Goal: Task Accomplishment & Management: Manage account settings

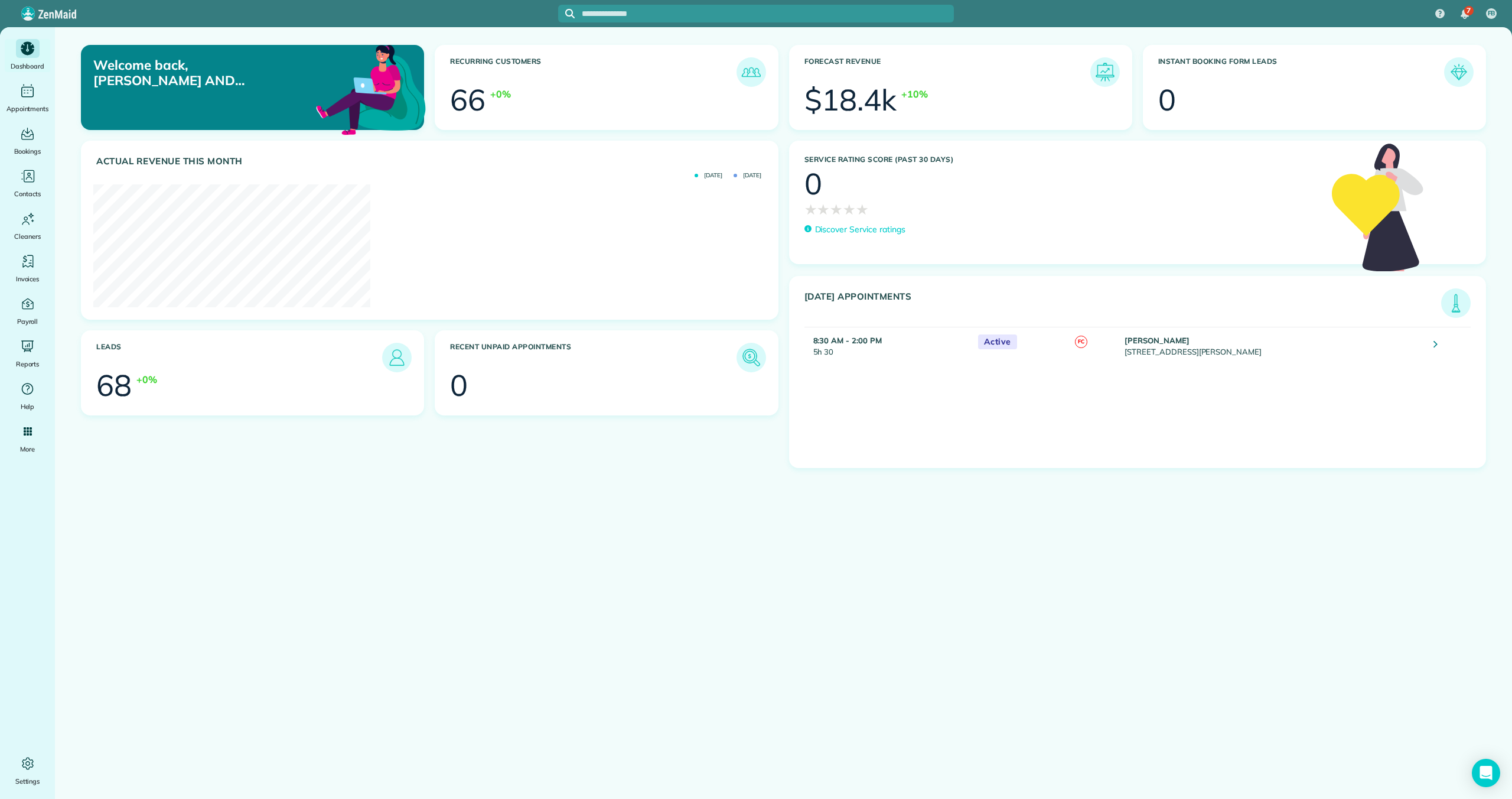
scroll to position [299, 672]
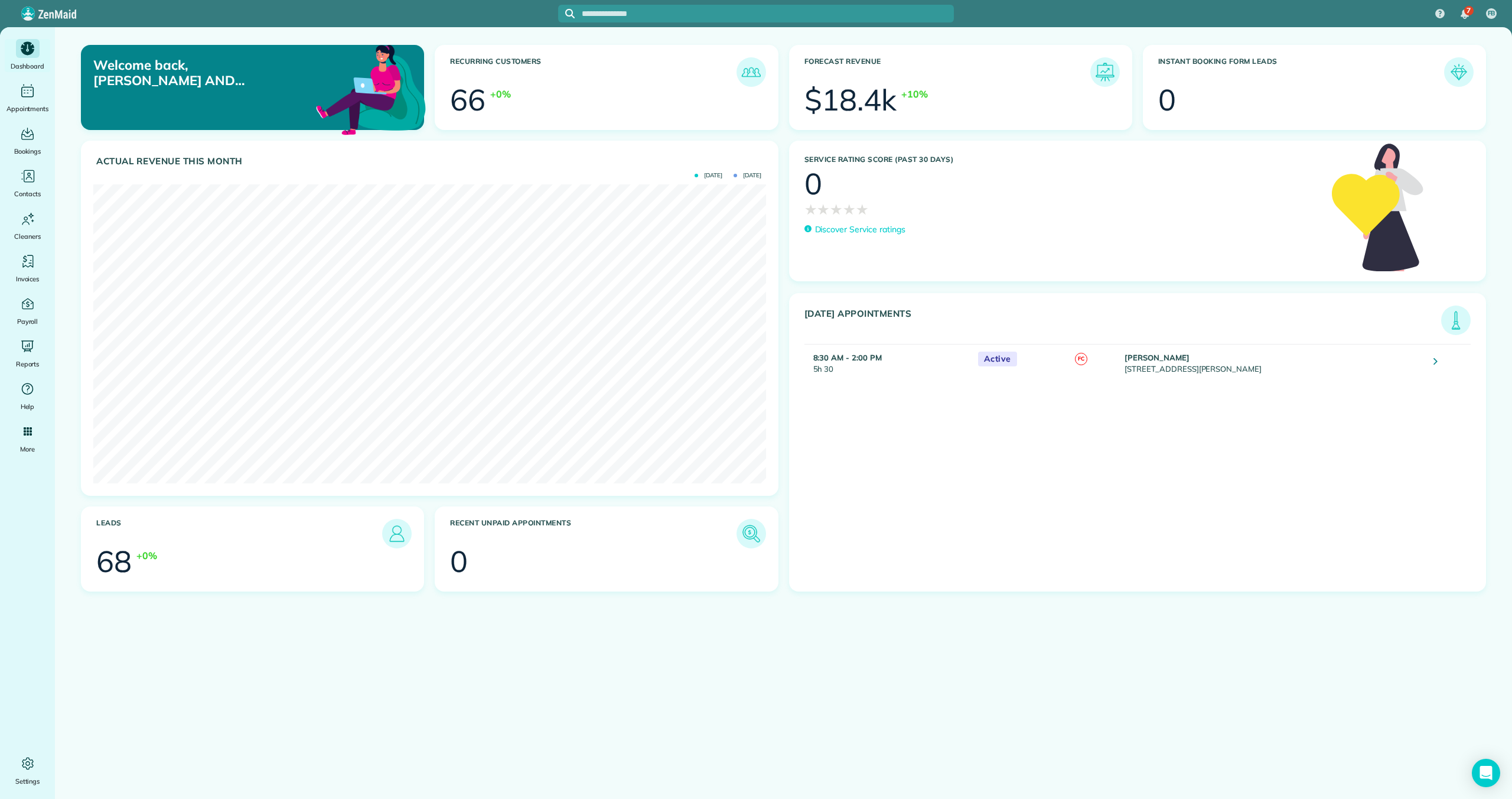
click at [583, 12] on input "text" at bounding box center [768, 14] width 372 height 9
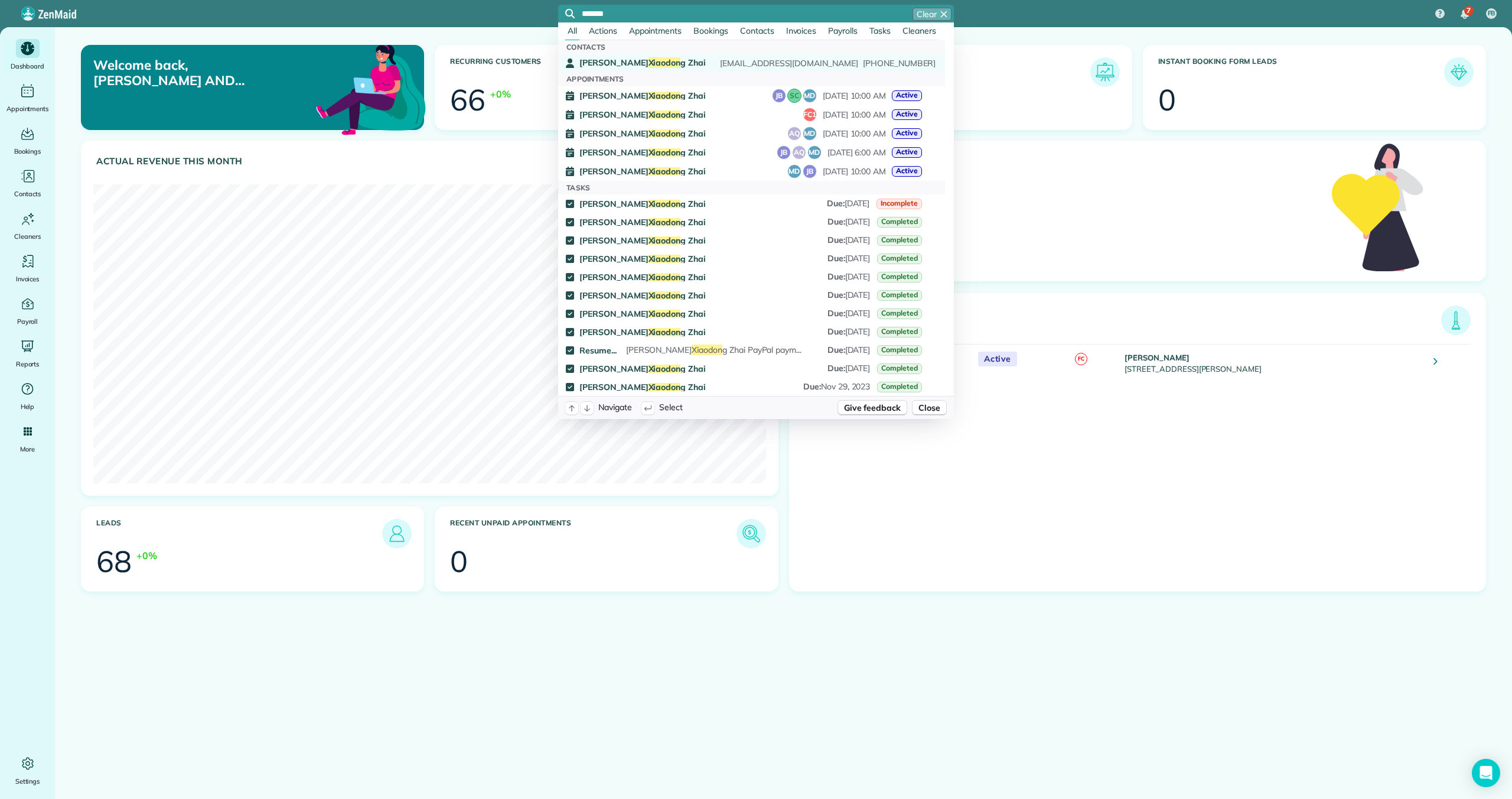
type input "*******"
click at [649, 62] on span "Xiaodon" at bounding box center [665, 62] width 32 height 11
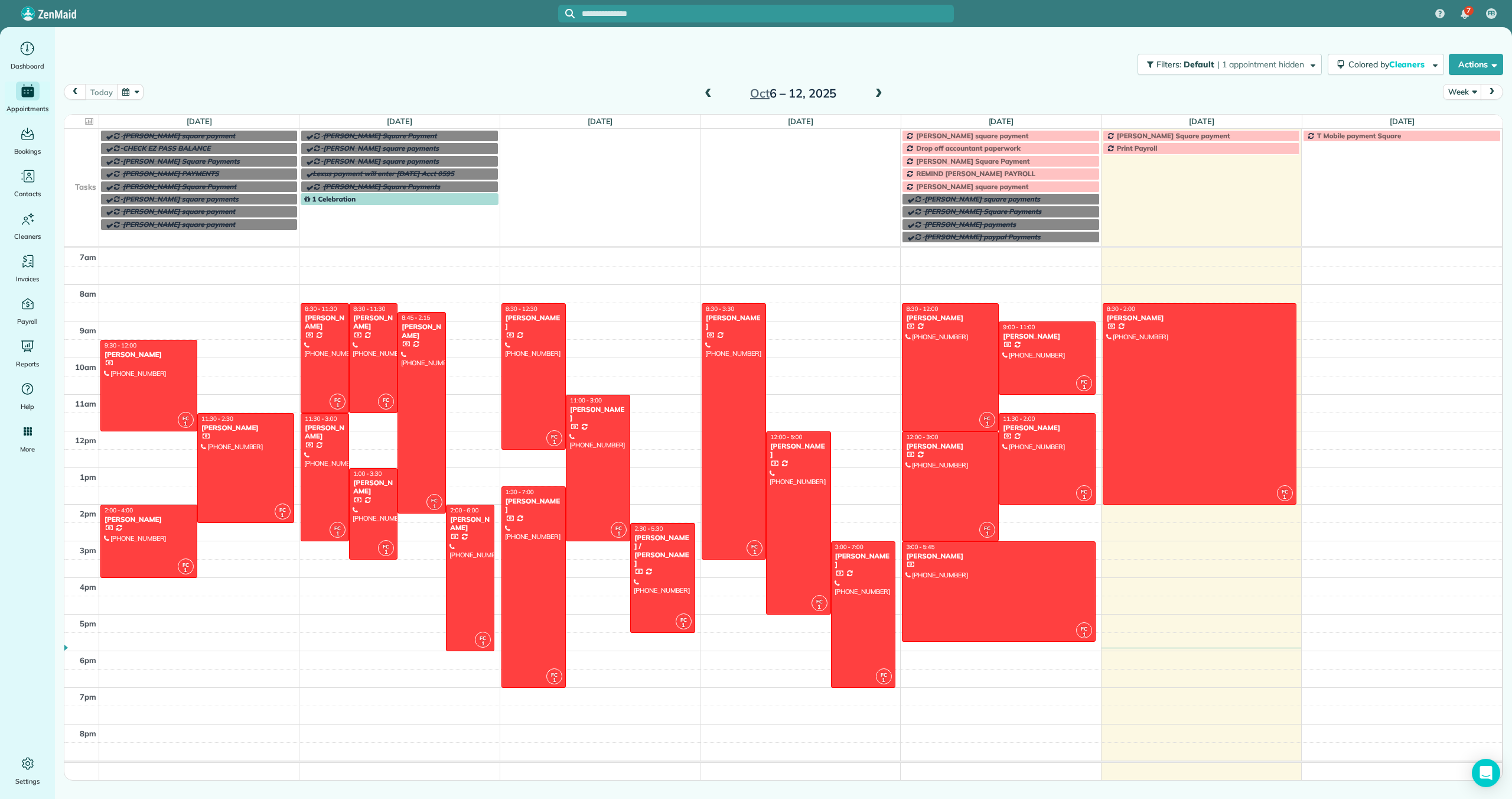
click at [1126, 135] on span "Dolores Freidenrich Square payment" at bounding box center [1173, 135] width 113 height 9
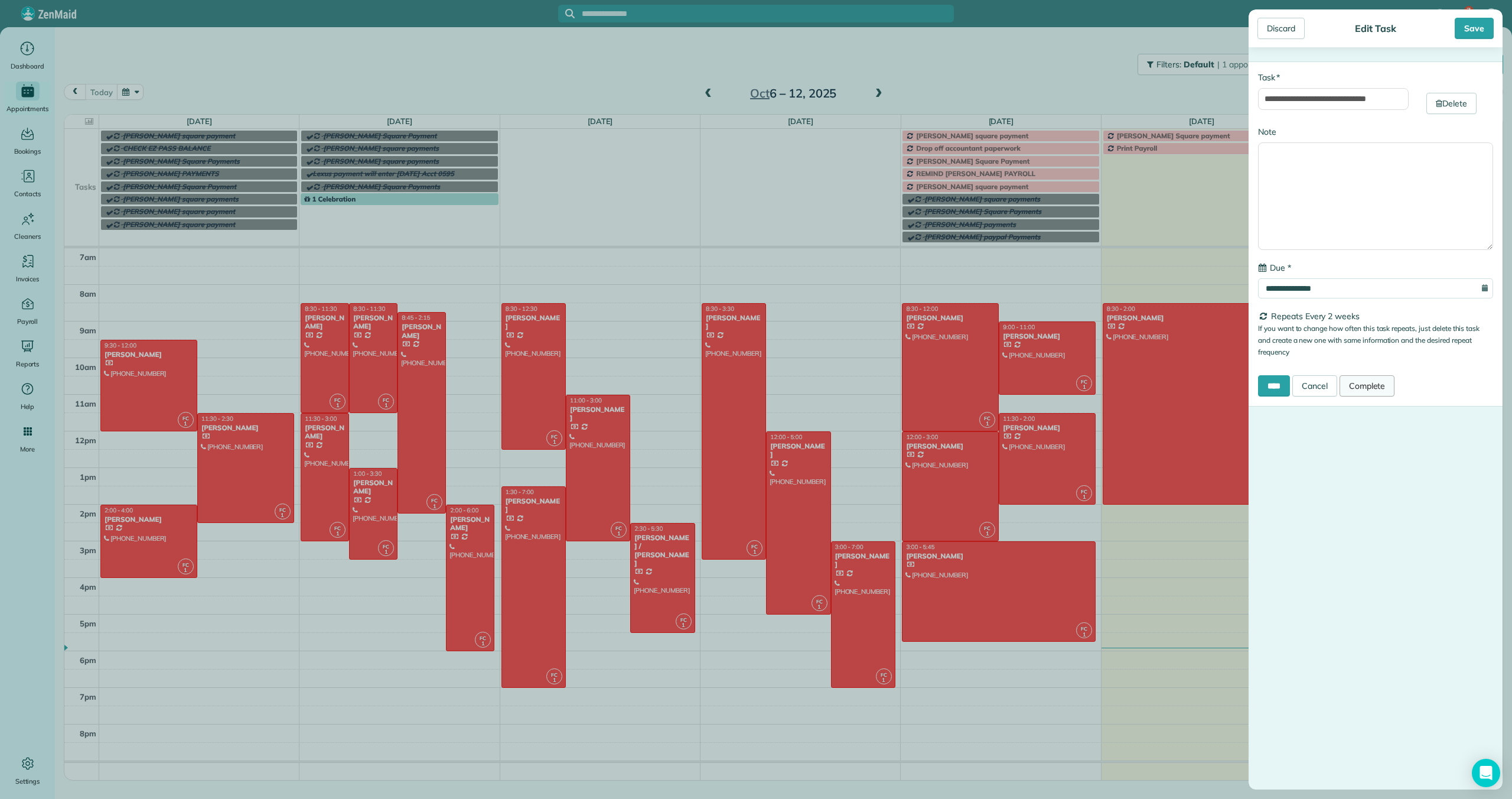
click at [1378, 384] on link "Complete" at bounding box center [1367, 385] width 55 height 21
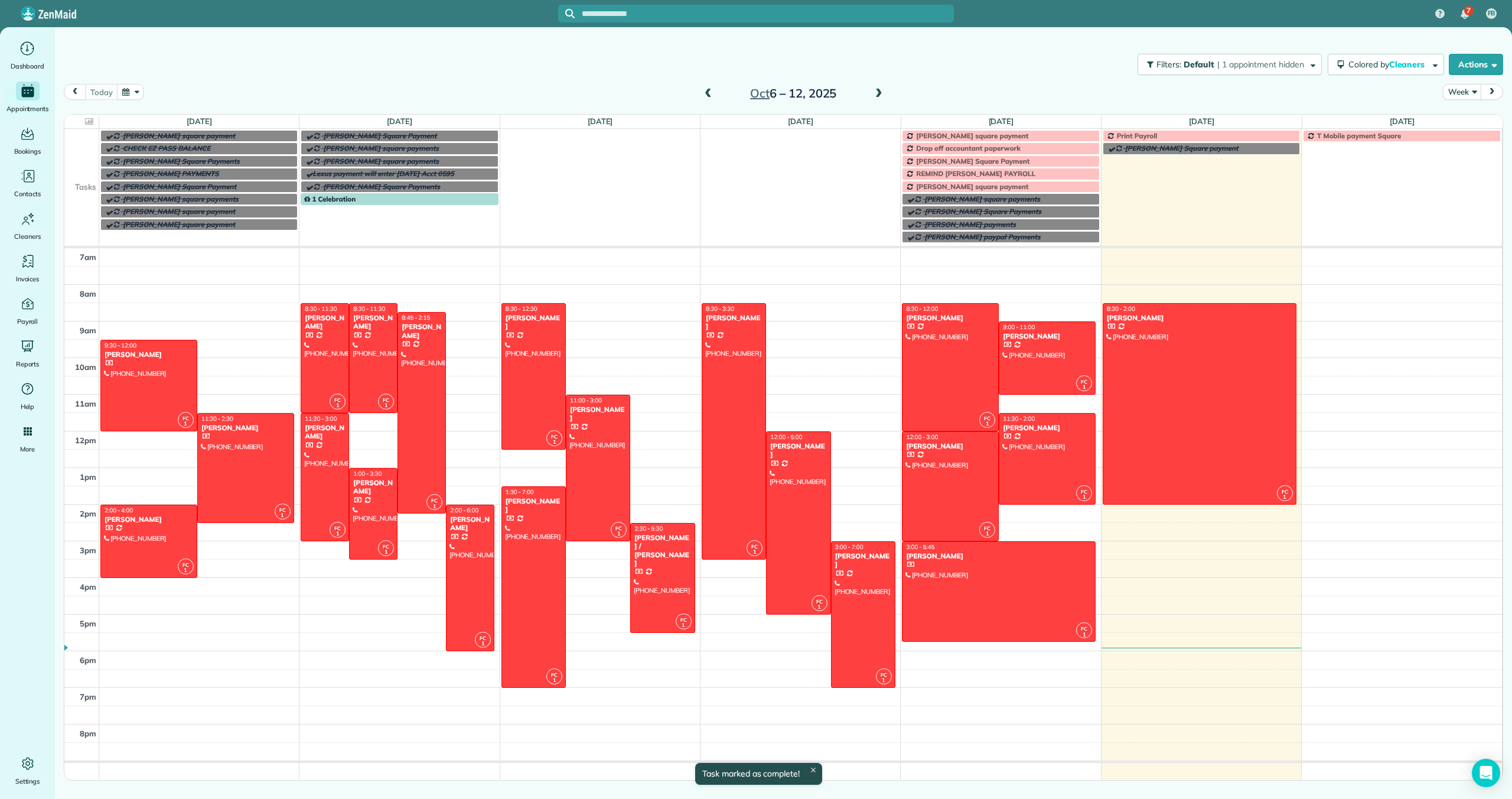
click at [877, 94] on span at bounding box center [878, 94] width 13 height 11
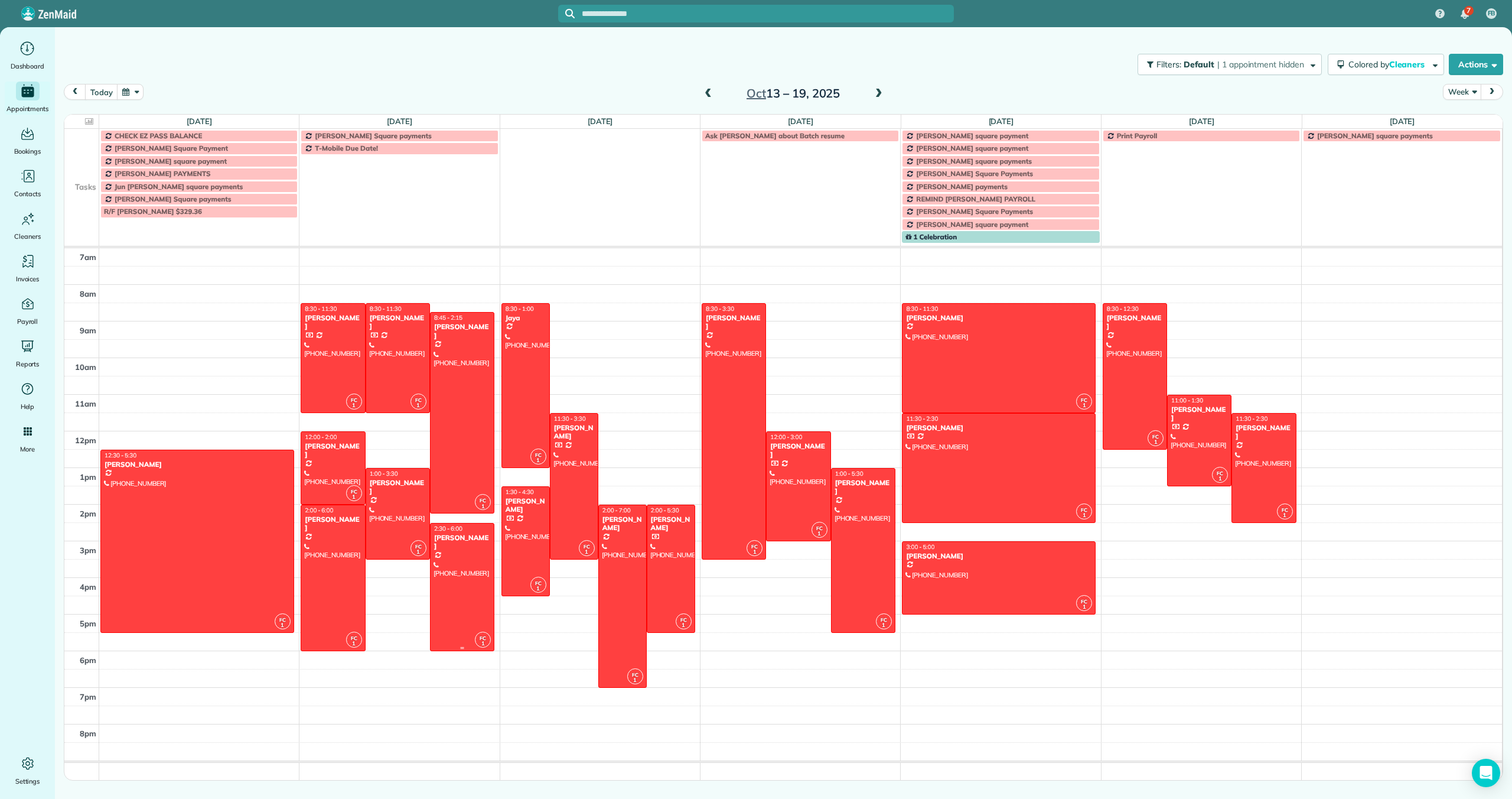
click at [439, 553] on div at bounding box center [462, 586] width 63 height 127
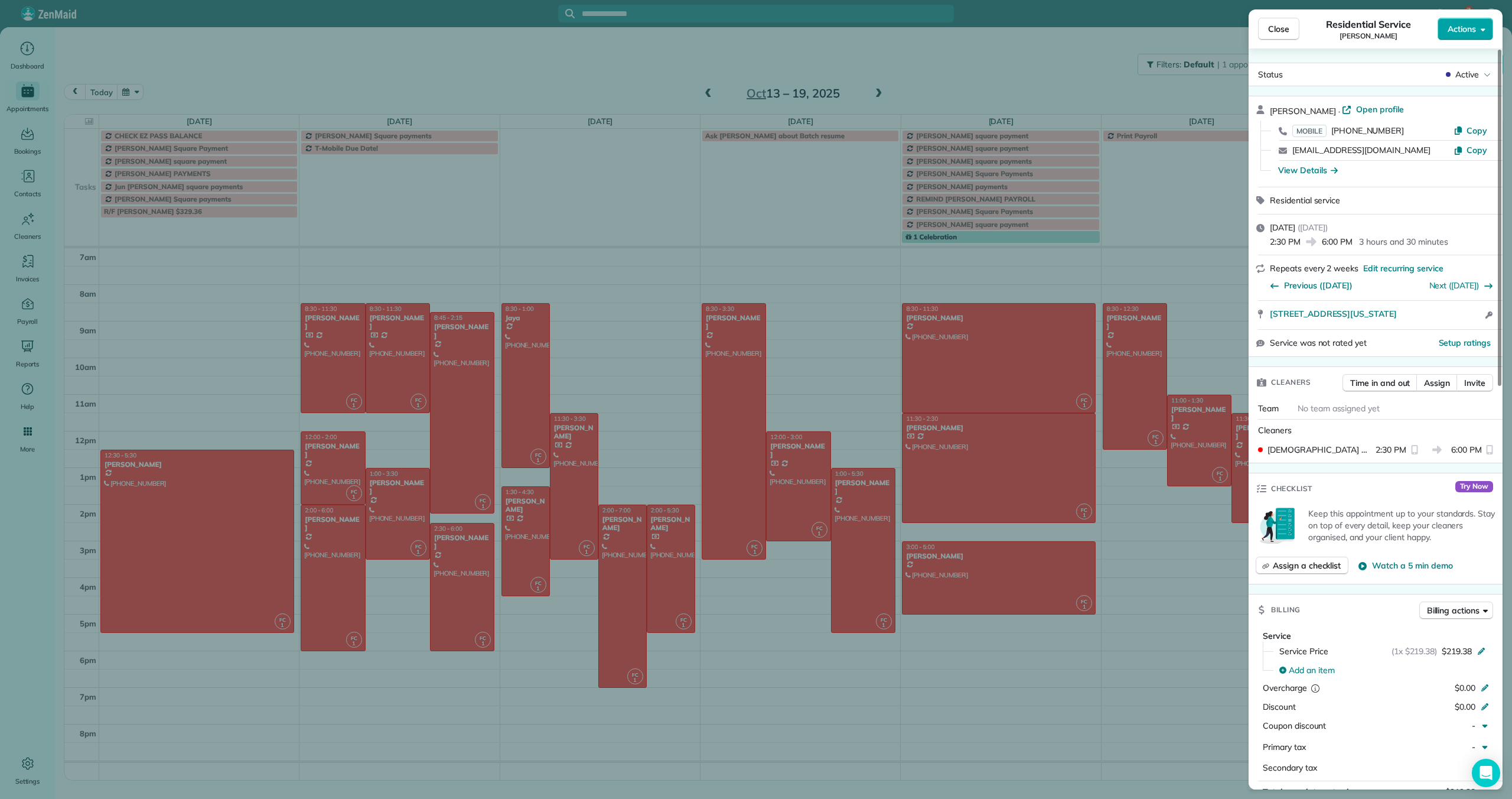
click at [1459, 32] on span "Actions" at bounding box center [1461, 29] width 28 height 12
click at [1447, 71] on span "Edit this appointment" at bounding box center [1427, 77] width 110 height 12
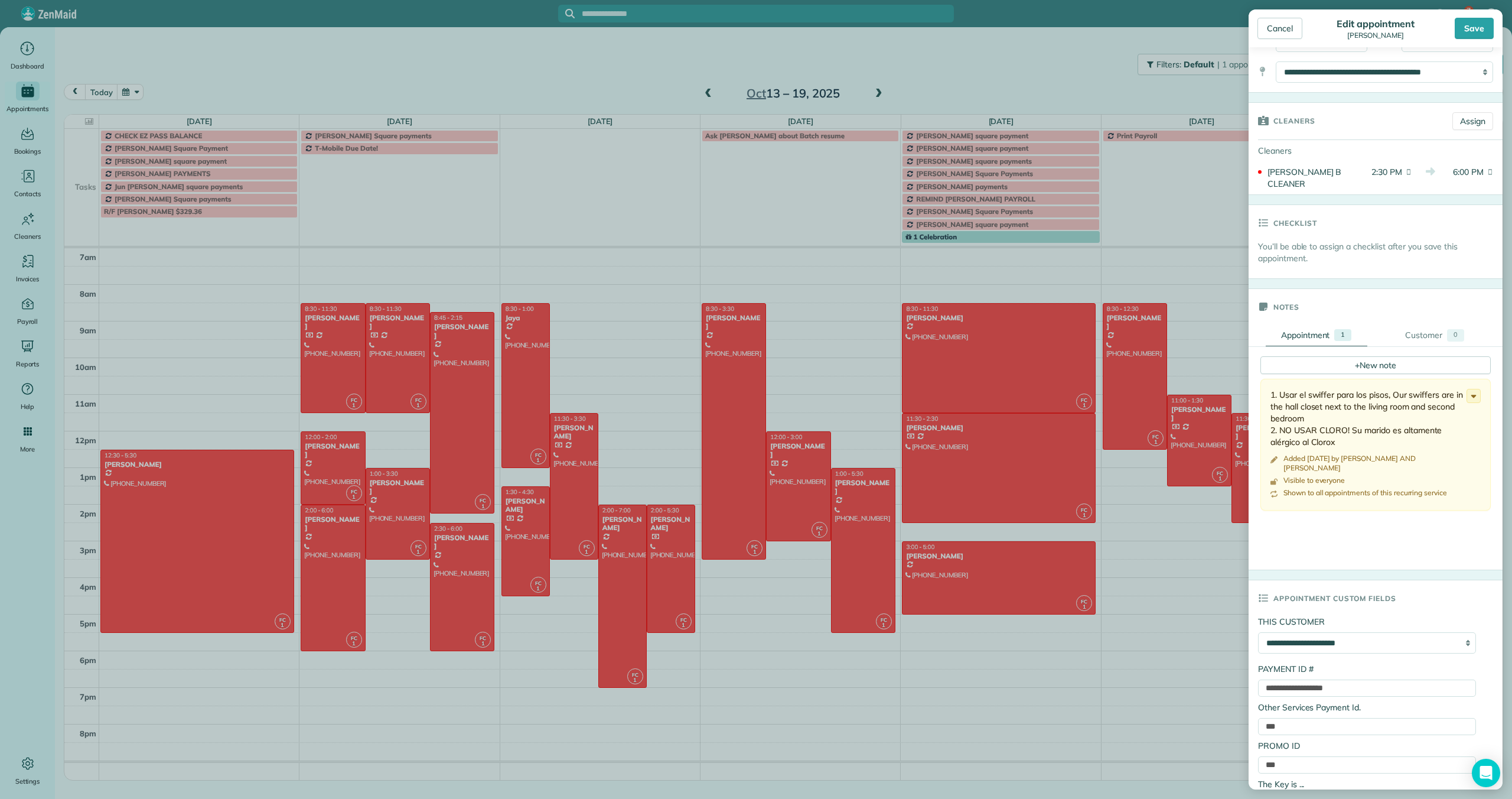
scroll to position [148, 0]
drag, startPoint x: 1364, startPoint y: 681, endPoint x: 1260, endPoint y: 683, distance: 104.0
click at [1260, 683] on input "**********" at bounding box center [1367, 689] width 218 height 17
paste input "text"
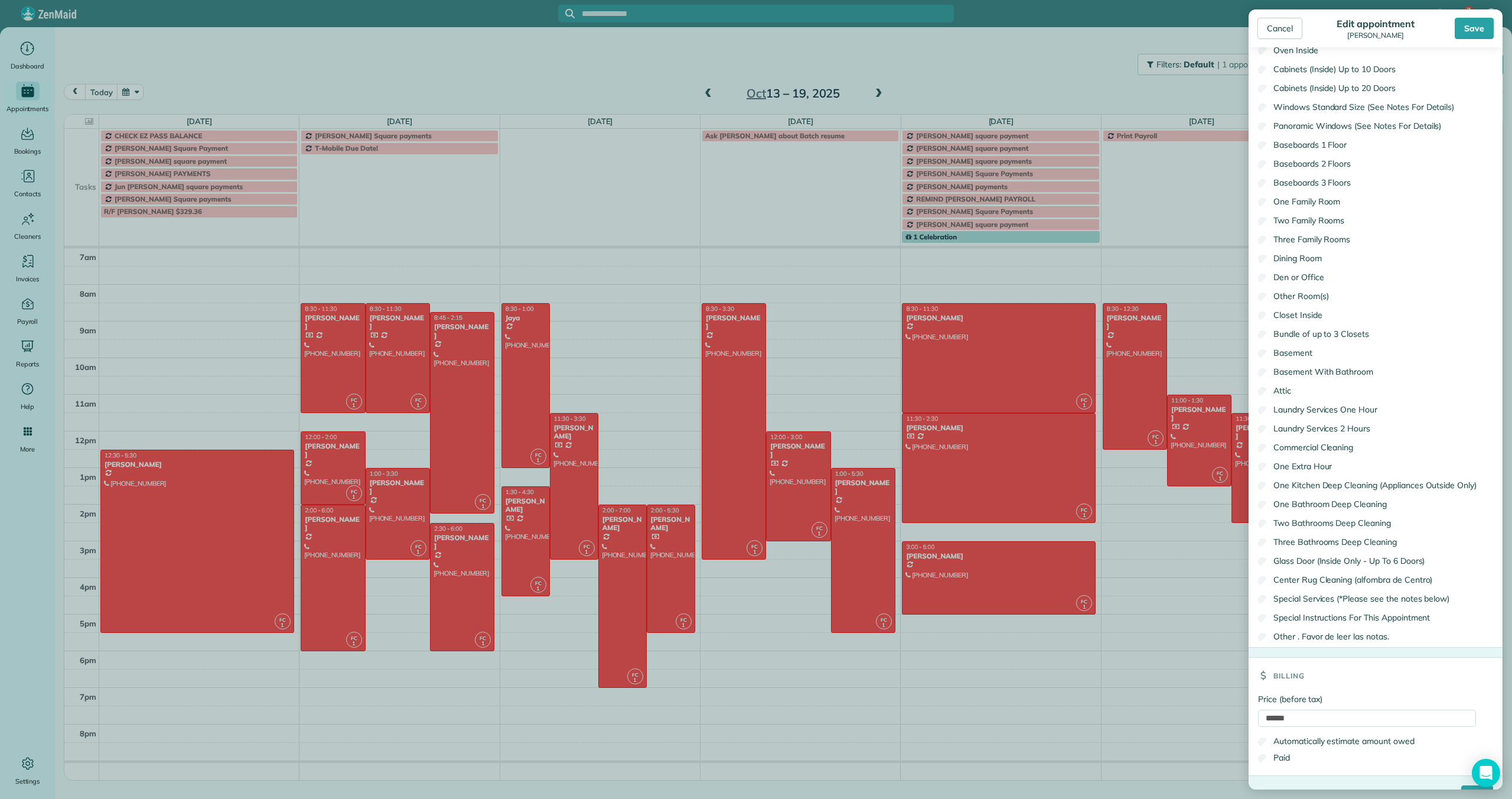
scroll to position [1098, 0]
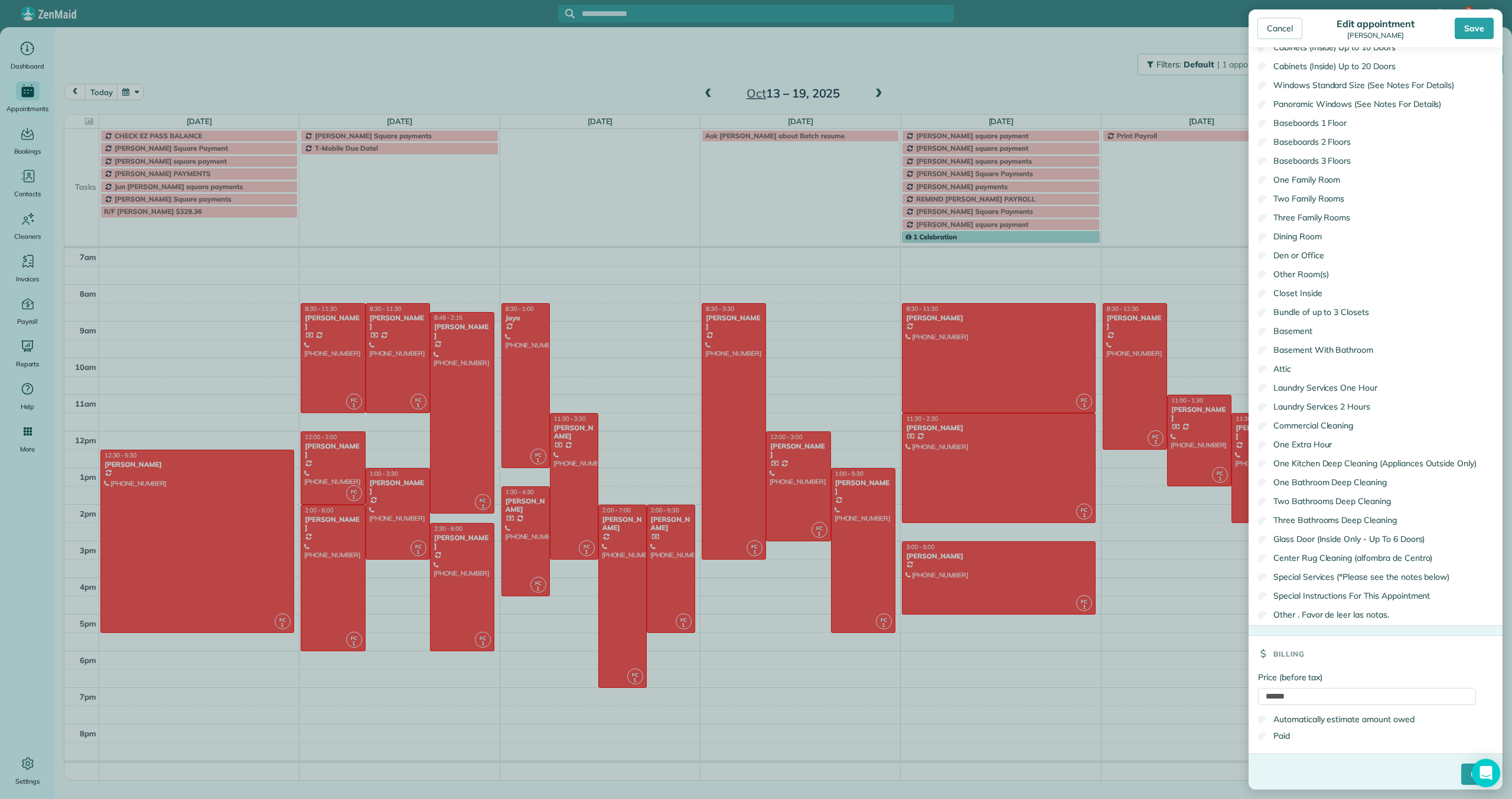
type input "**********"
click at [1461, 768] on input "****" at bounding box center [1477, 774] width 32 height 21
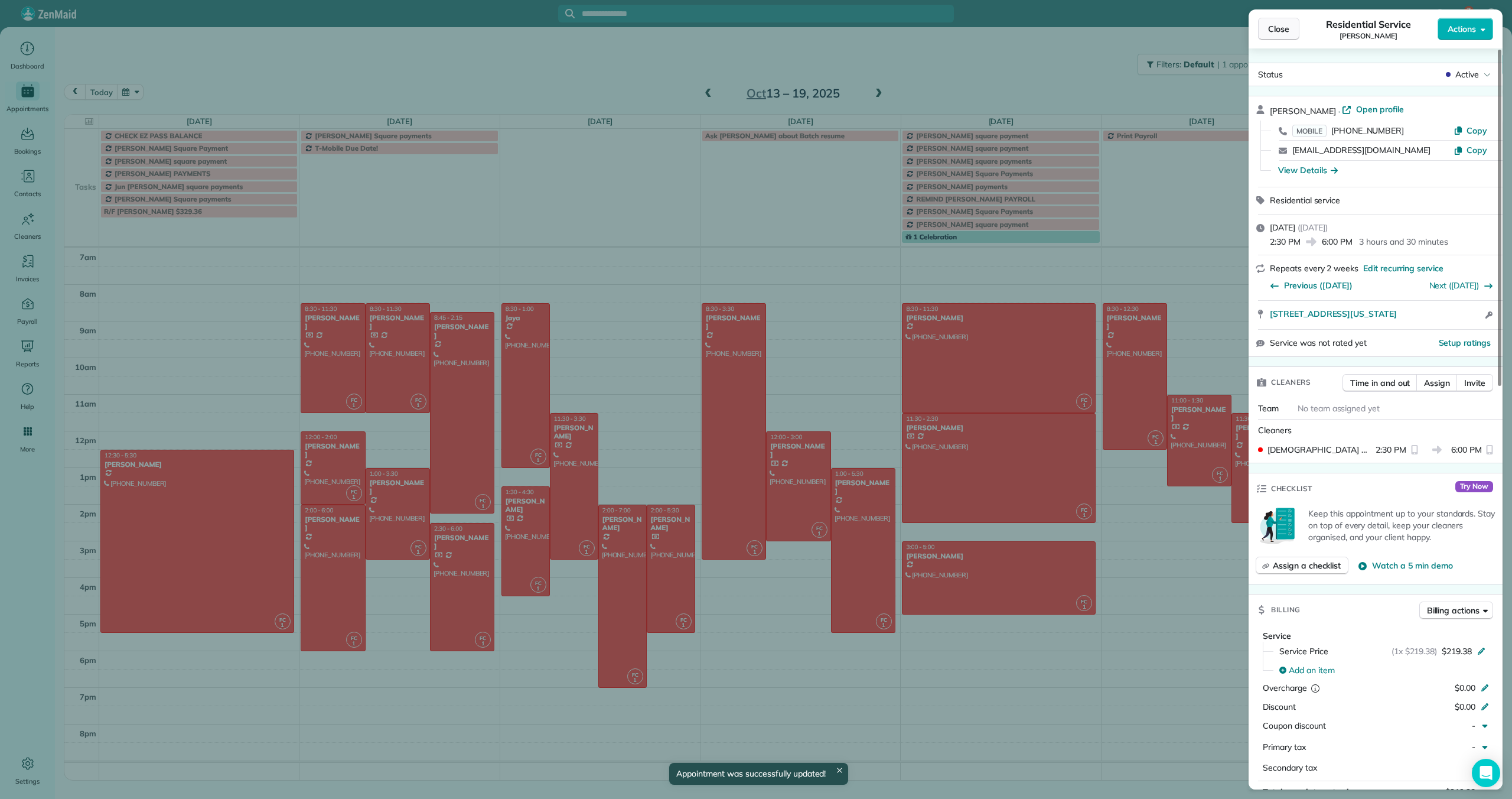
click at [1274, 32] on span "Close" at bounding box center [1278, 29] width 21 height 12
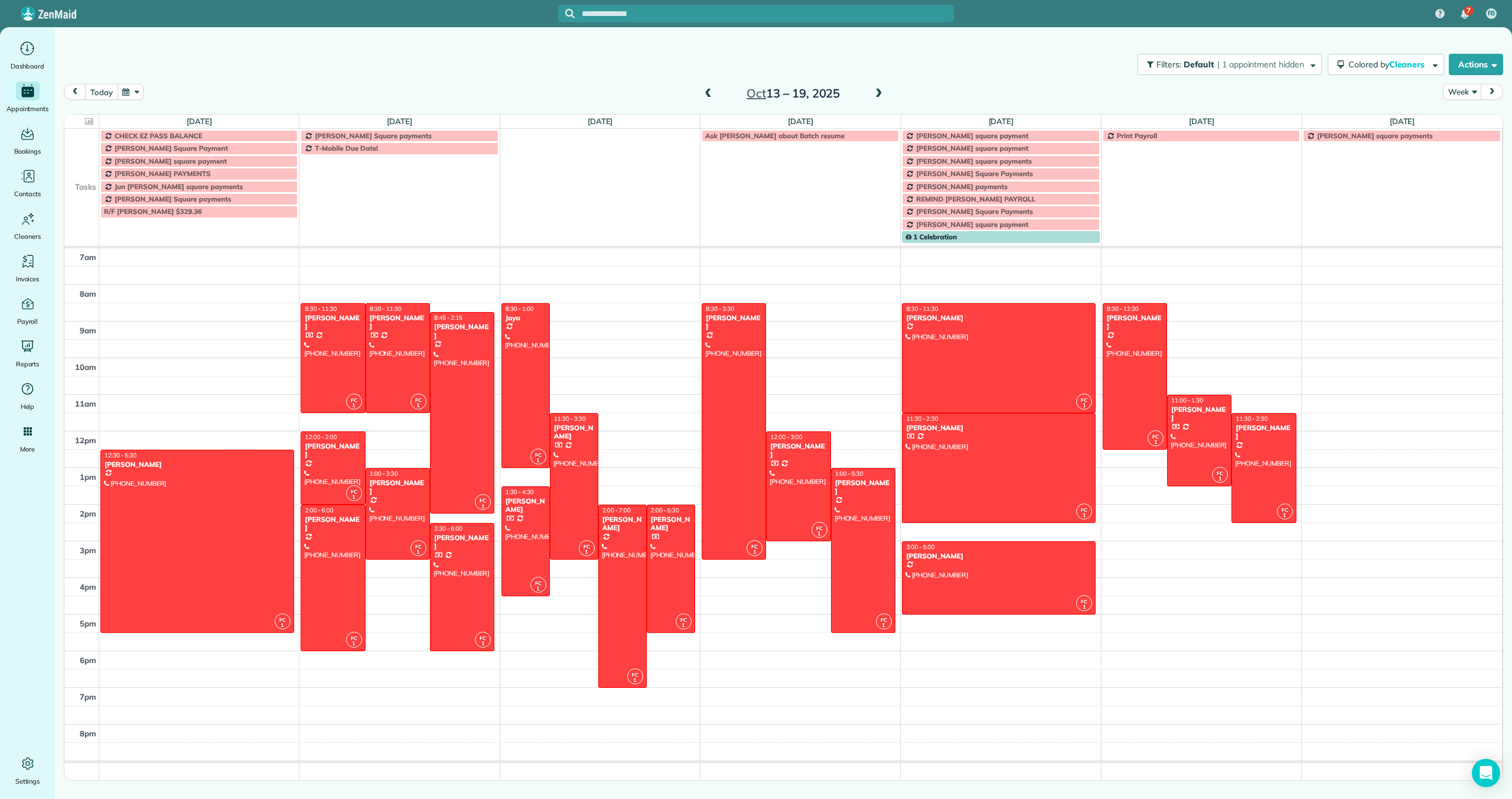
click at [95, 91] on button "today" at bounding box center [101, 92] width 32 height 16
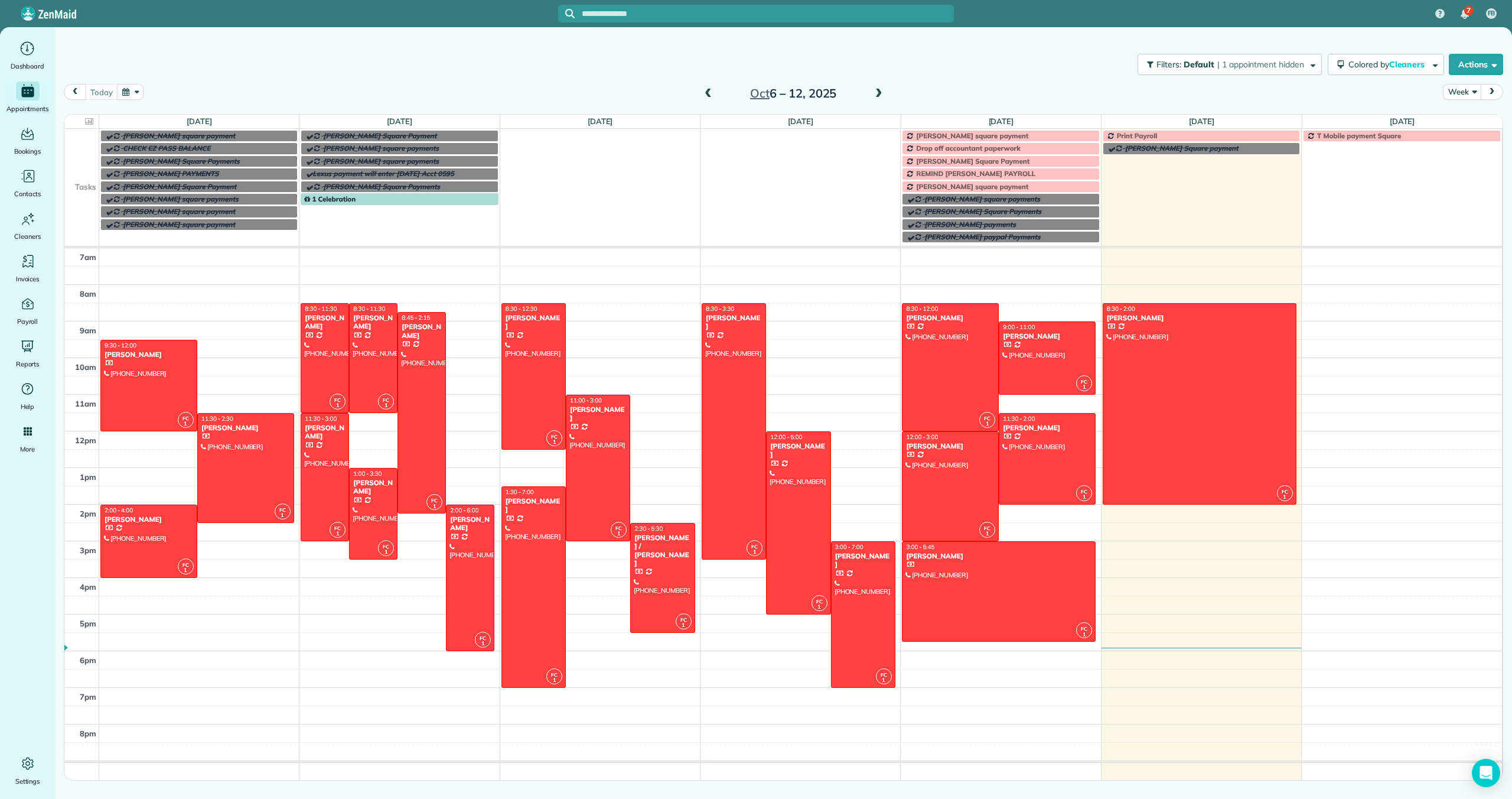
click at [877, 86] on span at bounding box center [878, 94] width 13 height 18
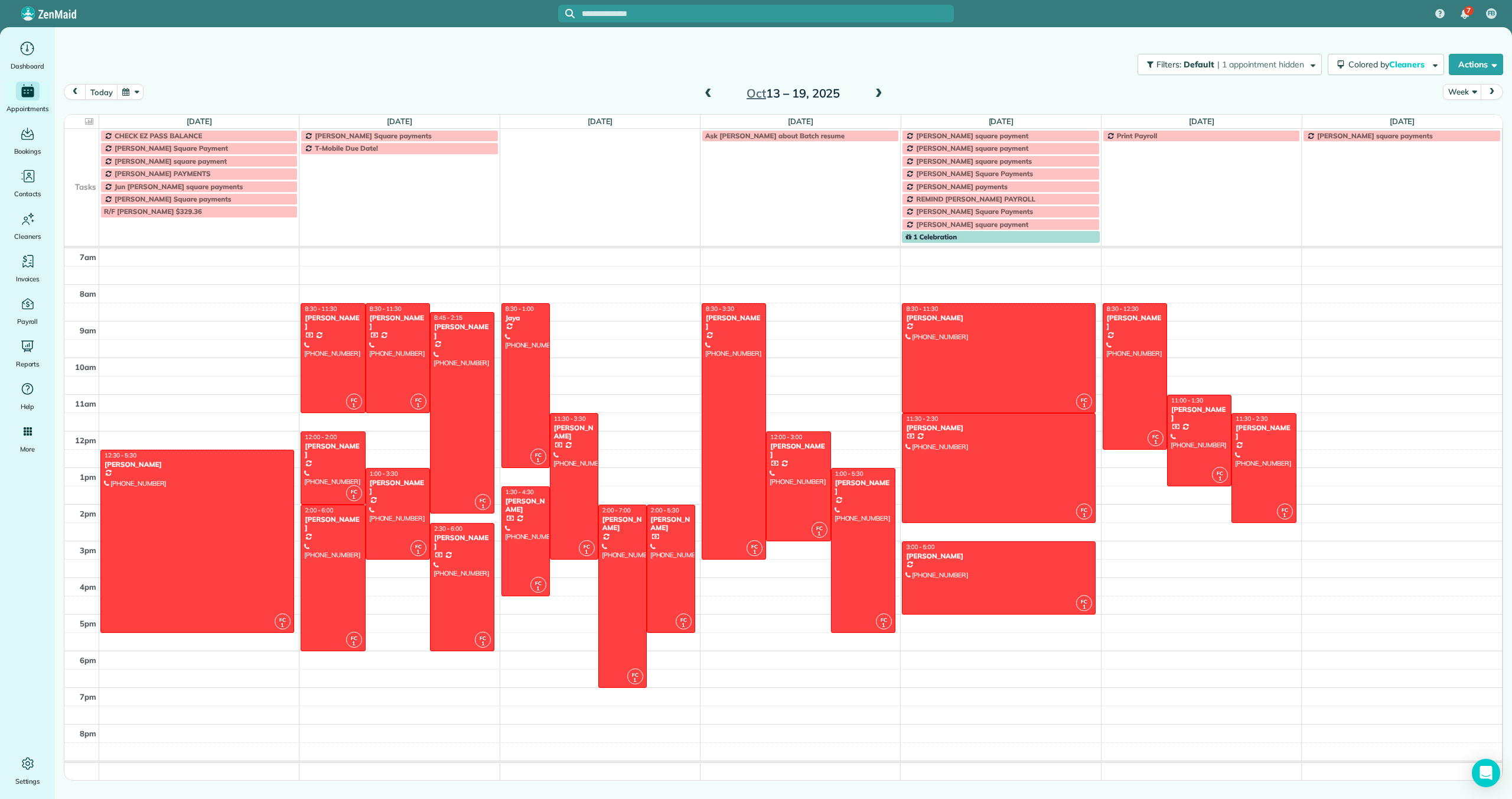
click at [874, 93] on span at bounding box center [878, 94] width 13 height 11
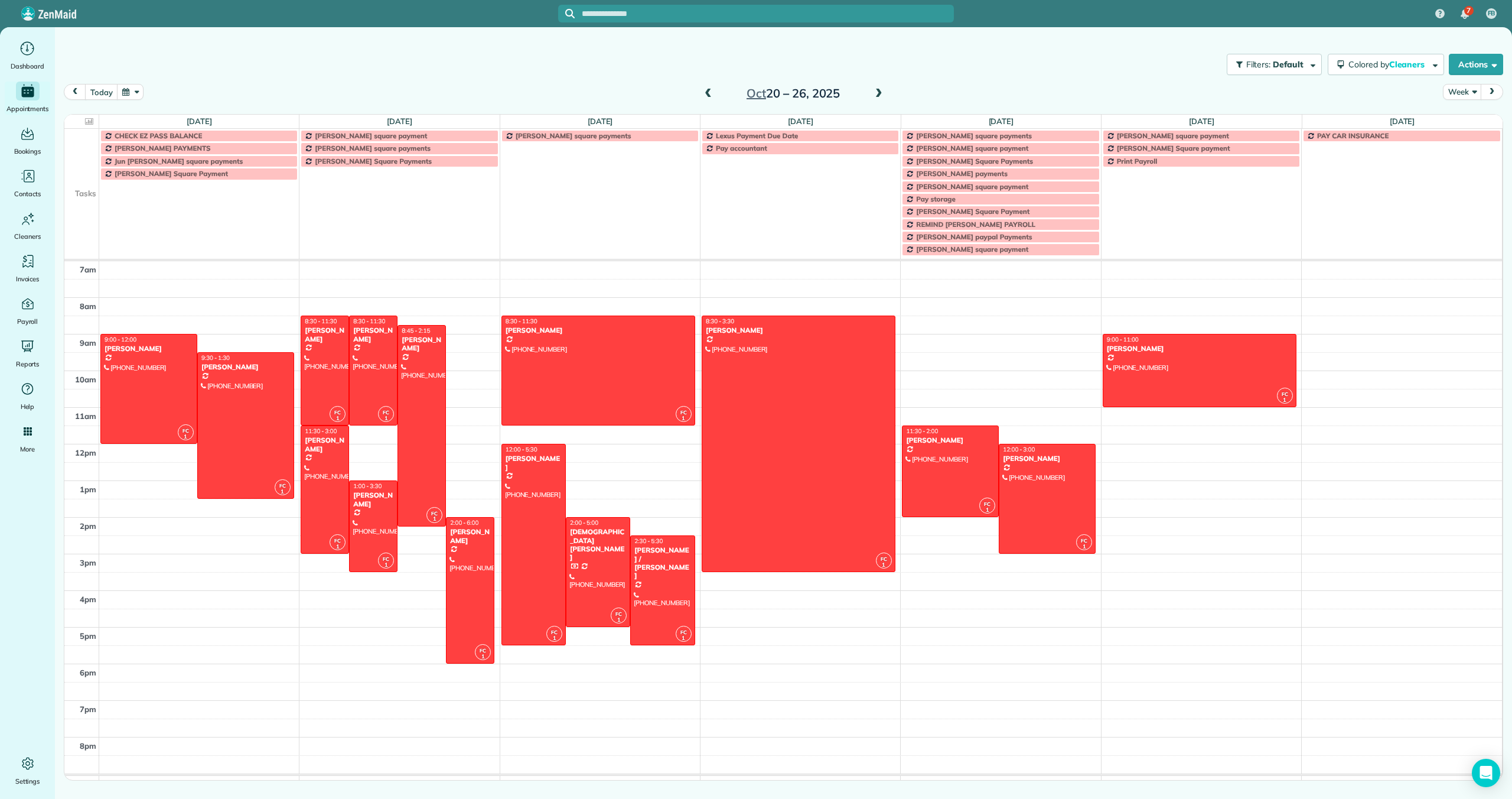
click at [874, 93] on span at bounding box center [878, 94] width 13 height 11
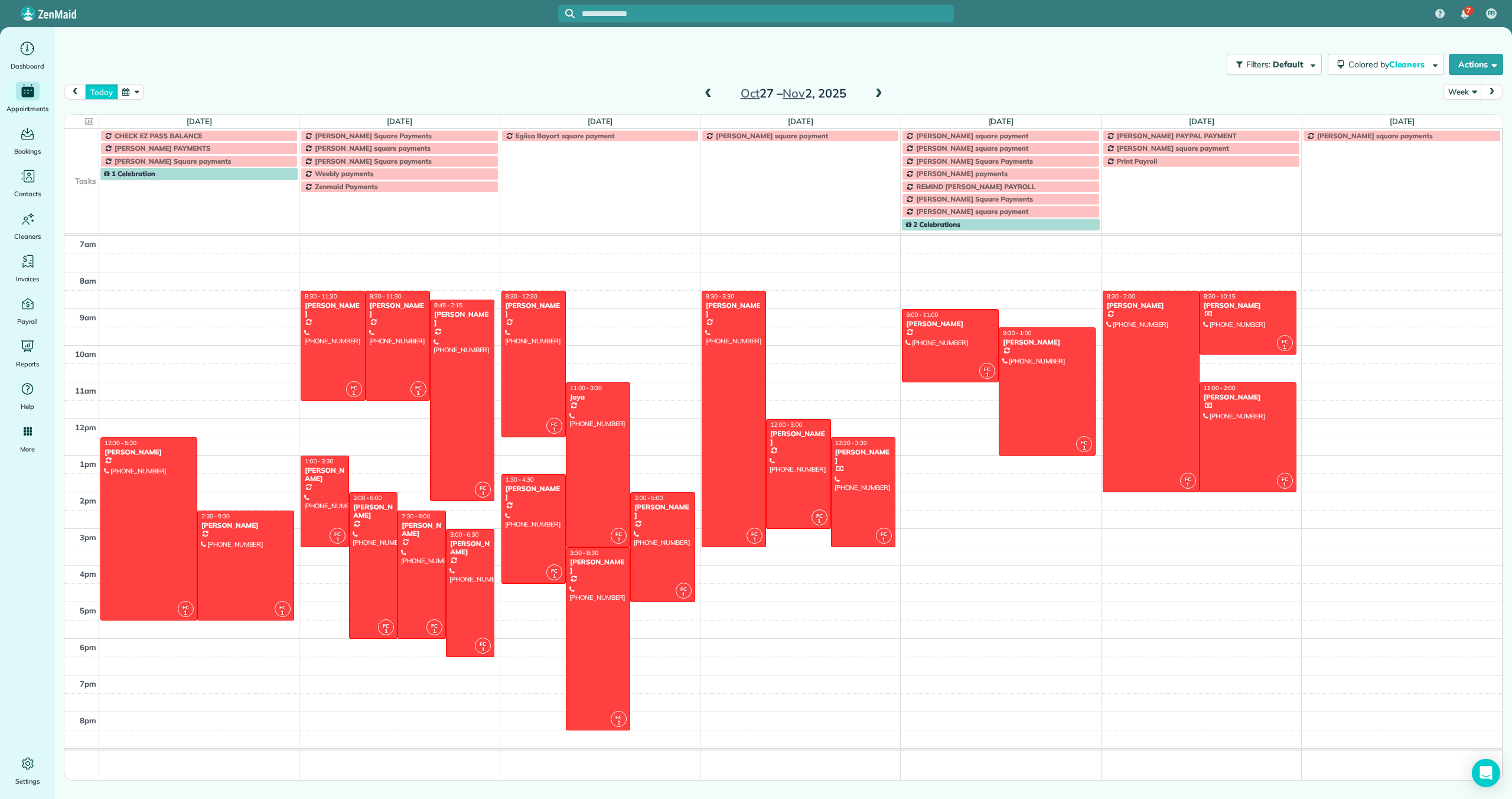
click at [101, 96] on button "today" at bounding box center [101, 92] width 32 height 16
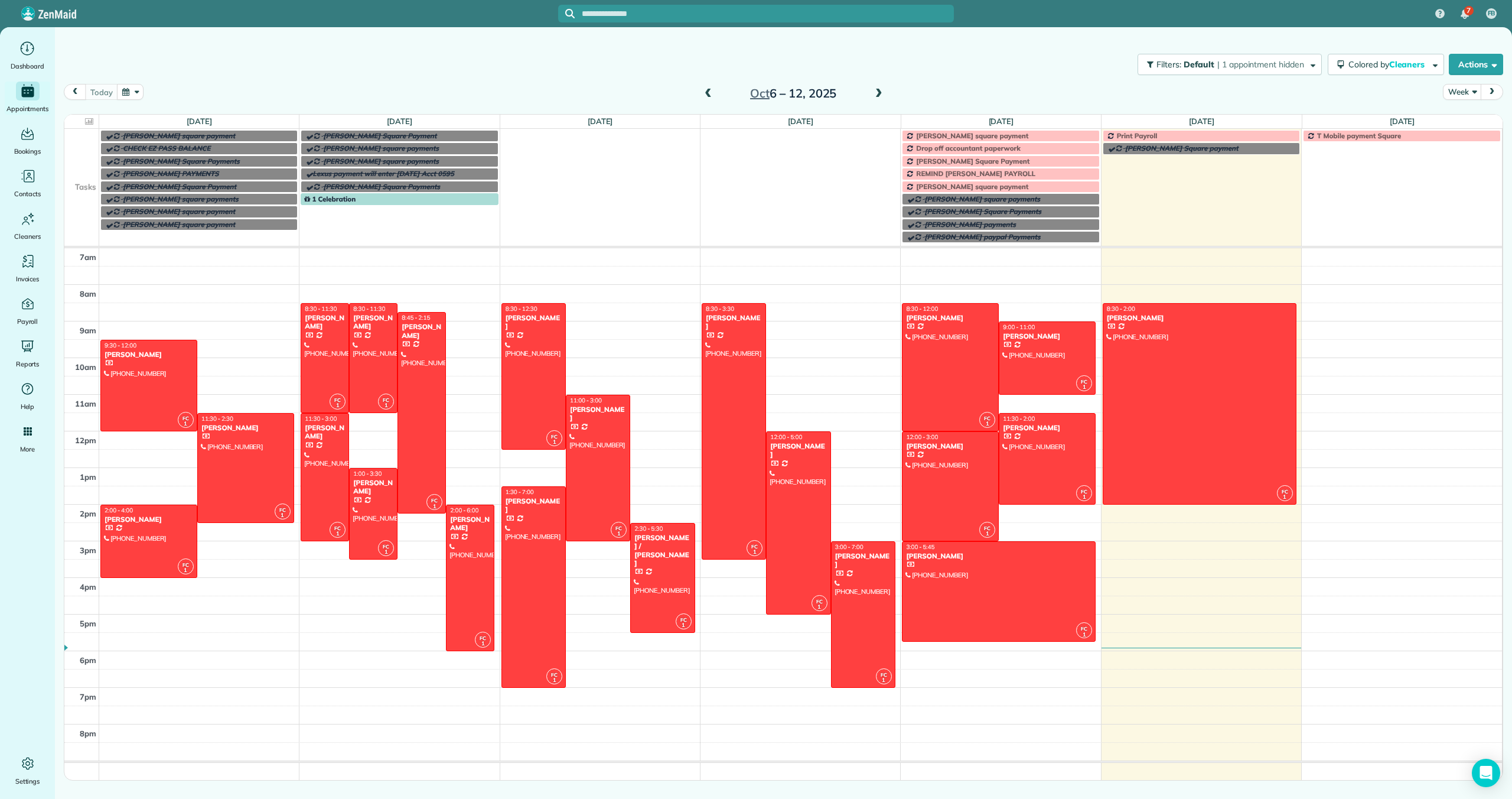
click at [929, 157] on span "Rachel Feldman Square Payment" at bounding box center [972, 161] width 113 height 9
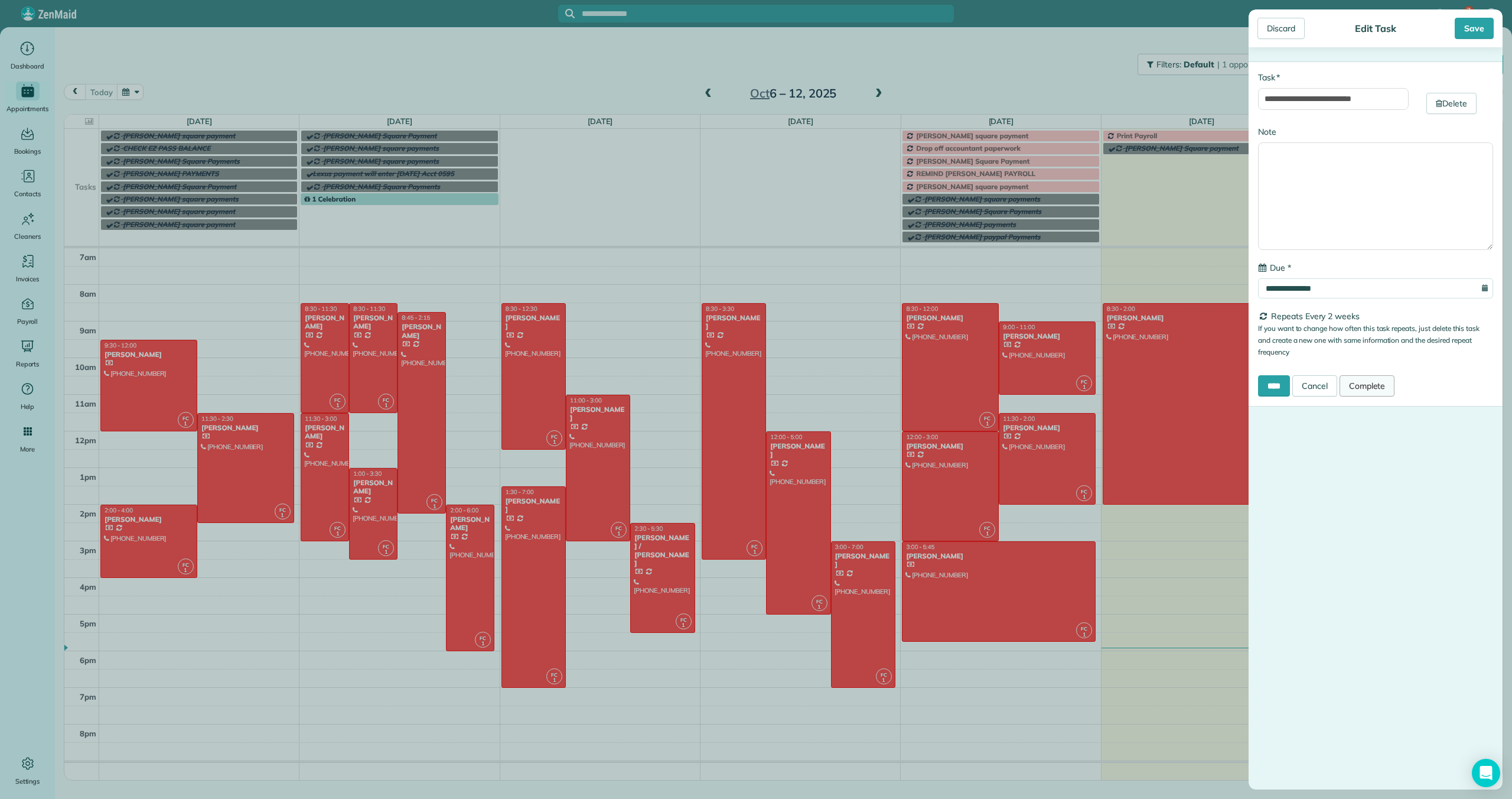
click at [1358, 389] on link "Complete" at bounding box center [1367, 385] width 55 height 21
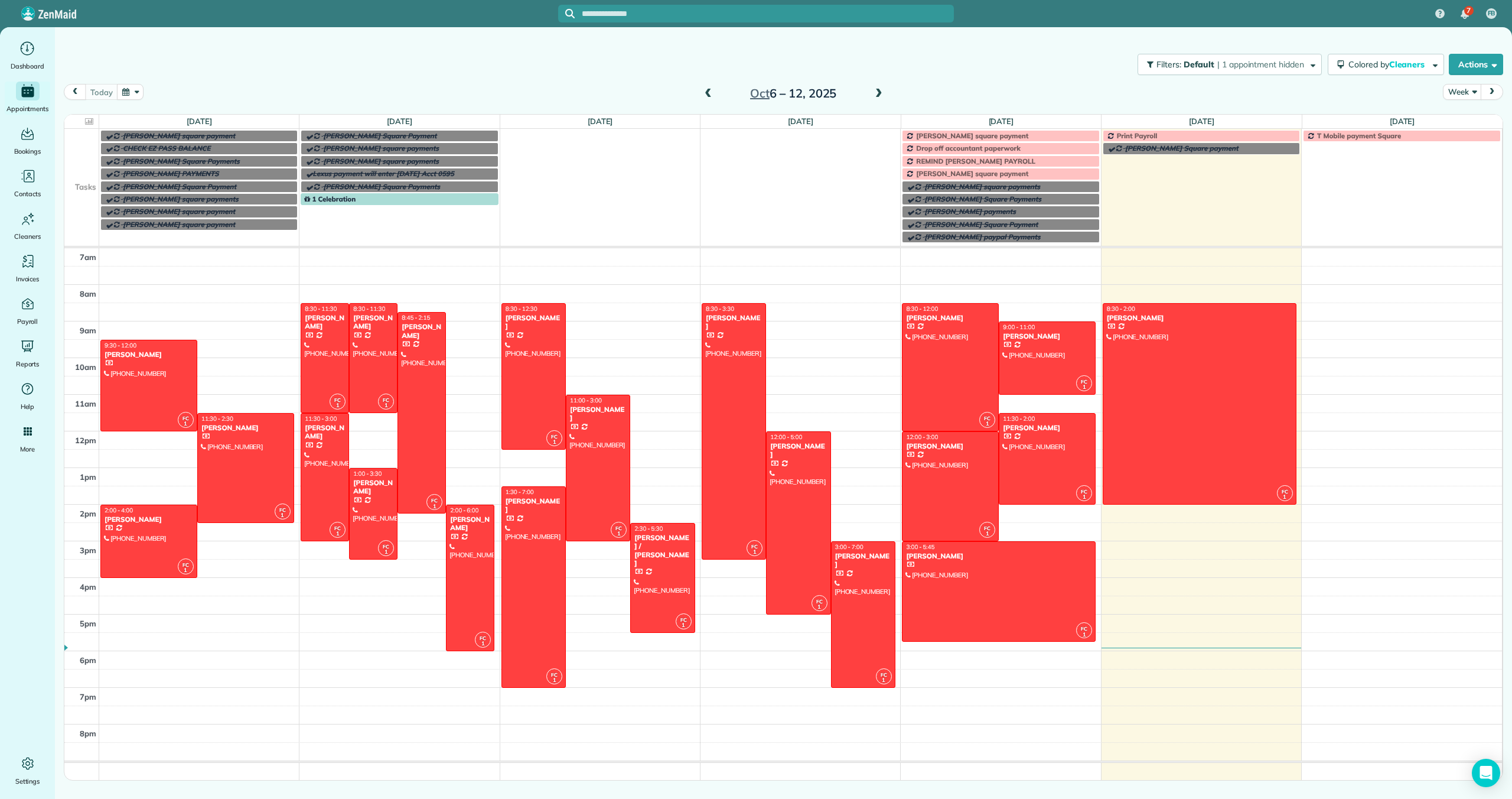
click at [359, 204] on link "1 Celebration" at bounding box center [399, 199] width 197 height 12
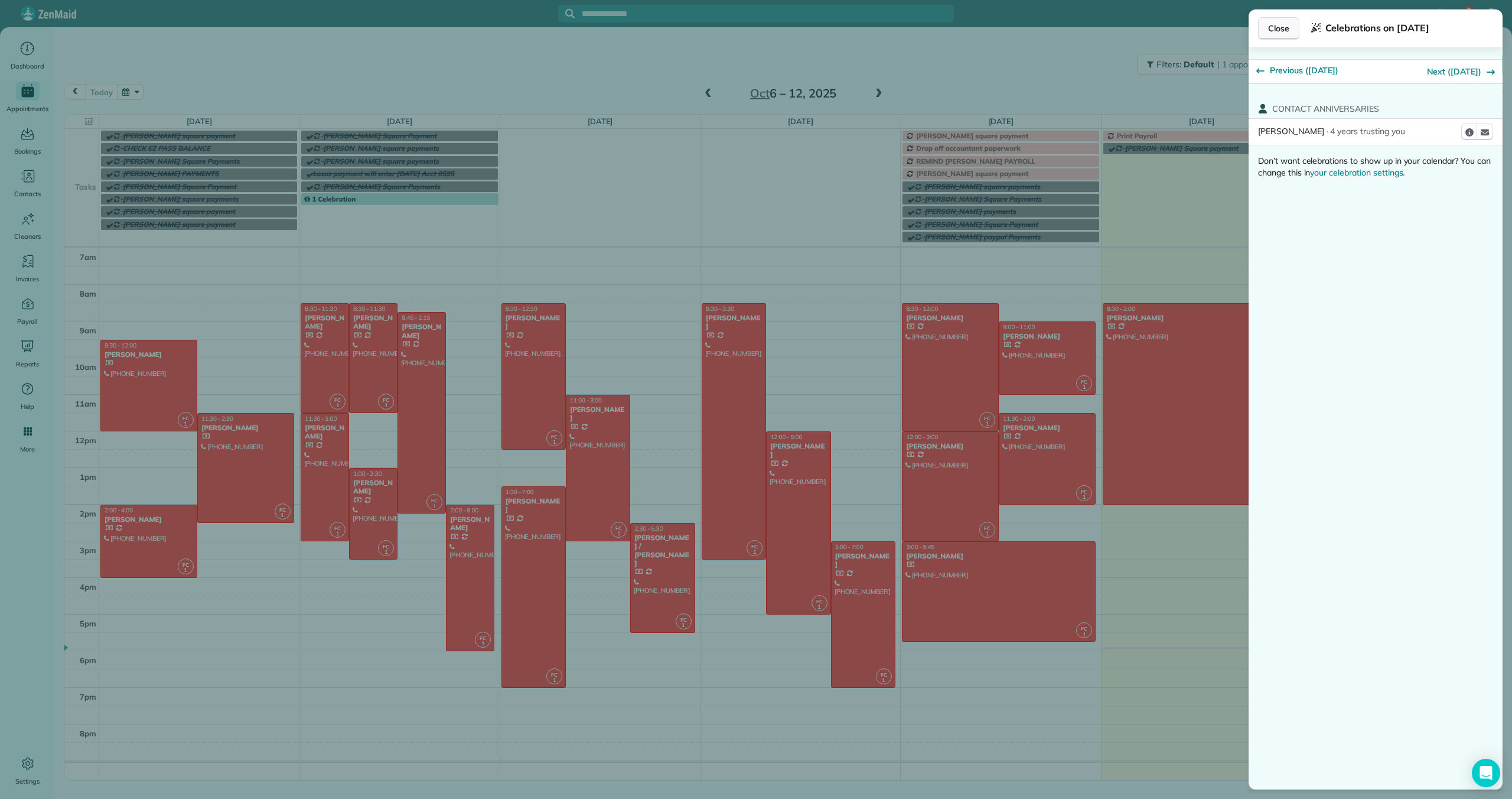
click at [1266, 28] on button "Close" at bounding box center [1278, 28] width 41 height 22
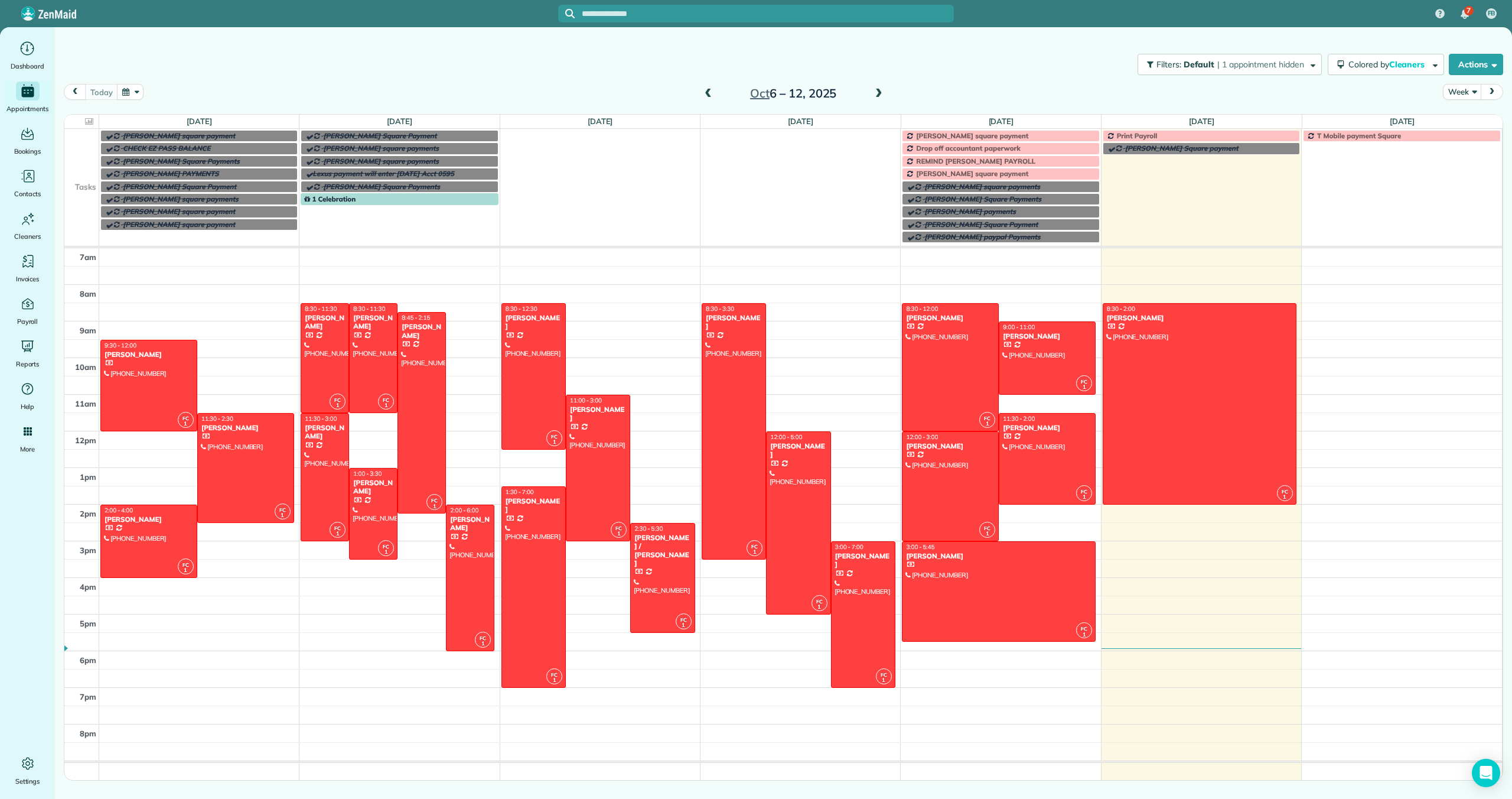
click at [709, 91] on span at bounding box center [708, 94] width 13 height 11
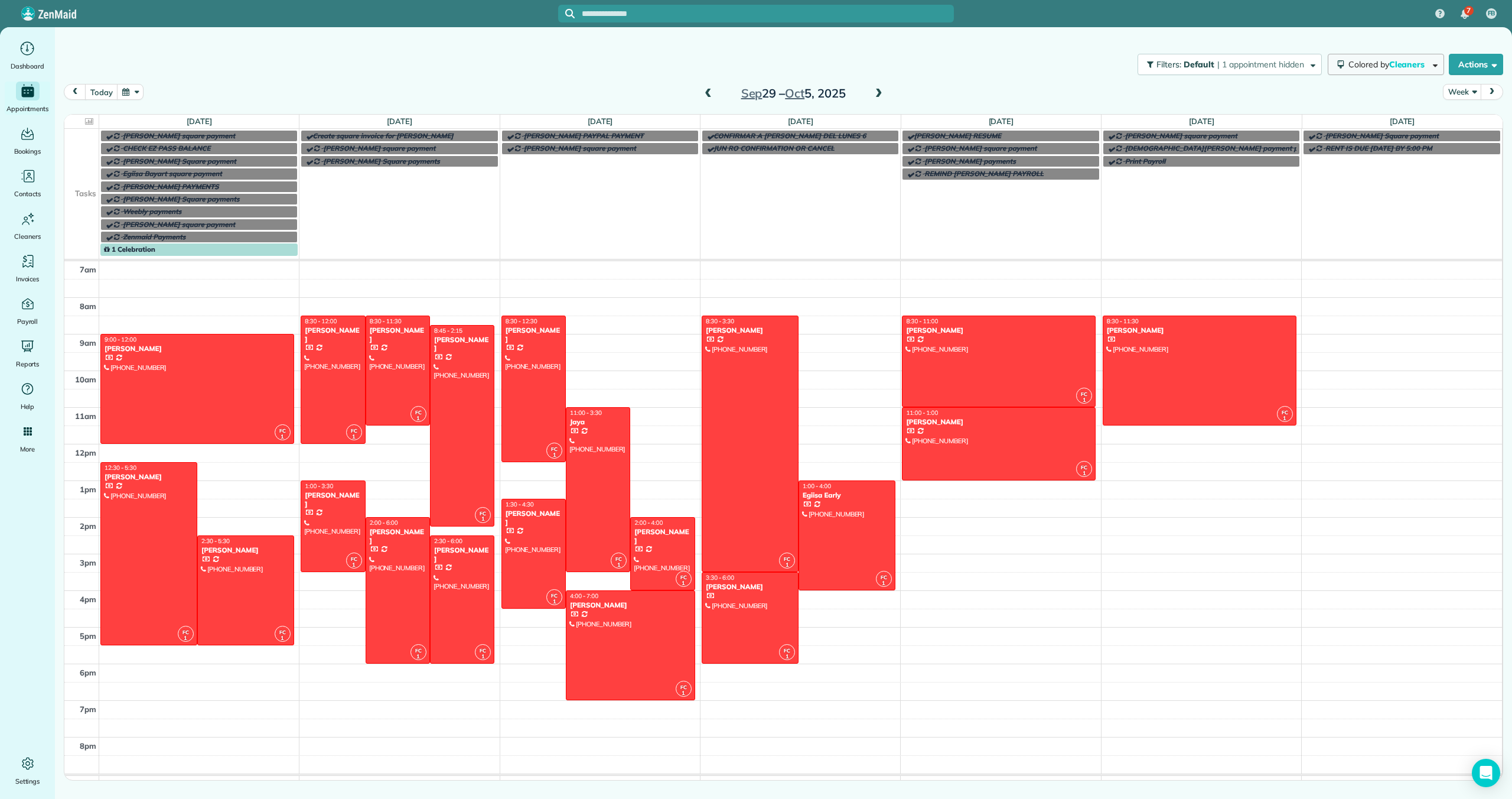
click at [1365, 71] on button "Colored by Cleaners" at bounding box center [1386, 64] width 116 height 21
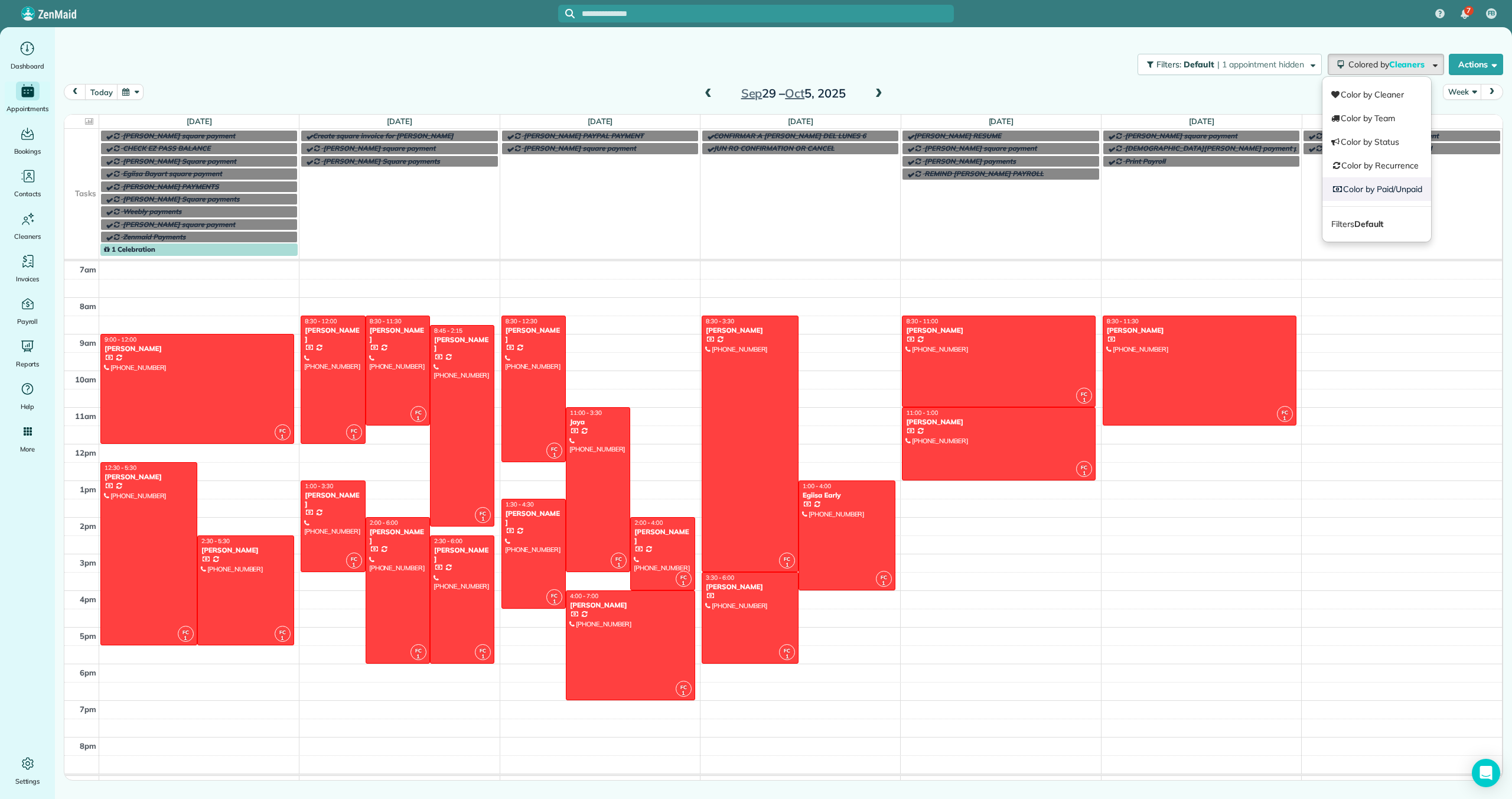
click at [1353, 186] on link "Color by Paid/Unpaid" at bounding box center [1376, 189] width 109 height 23
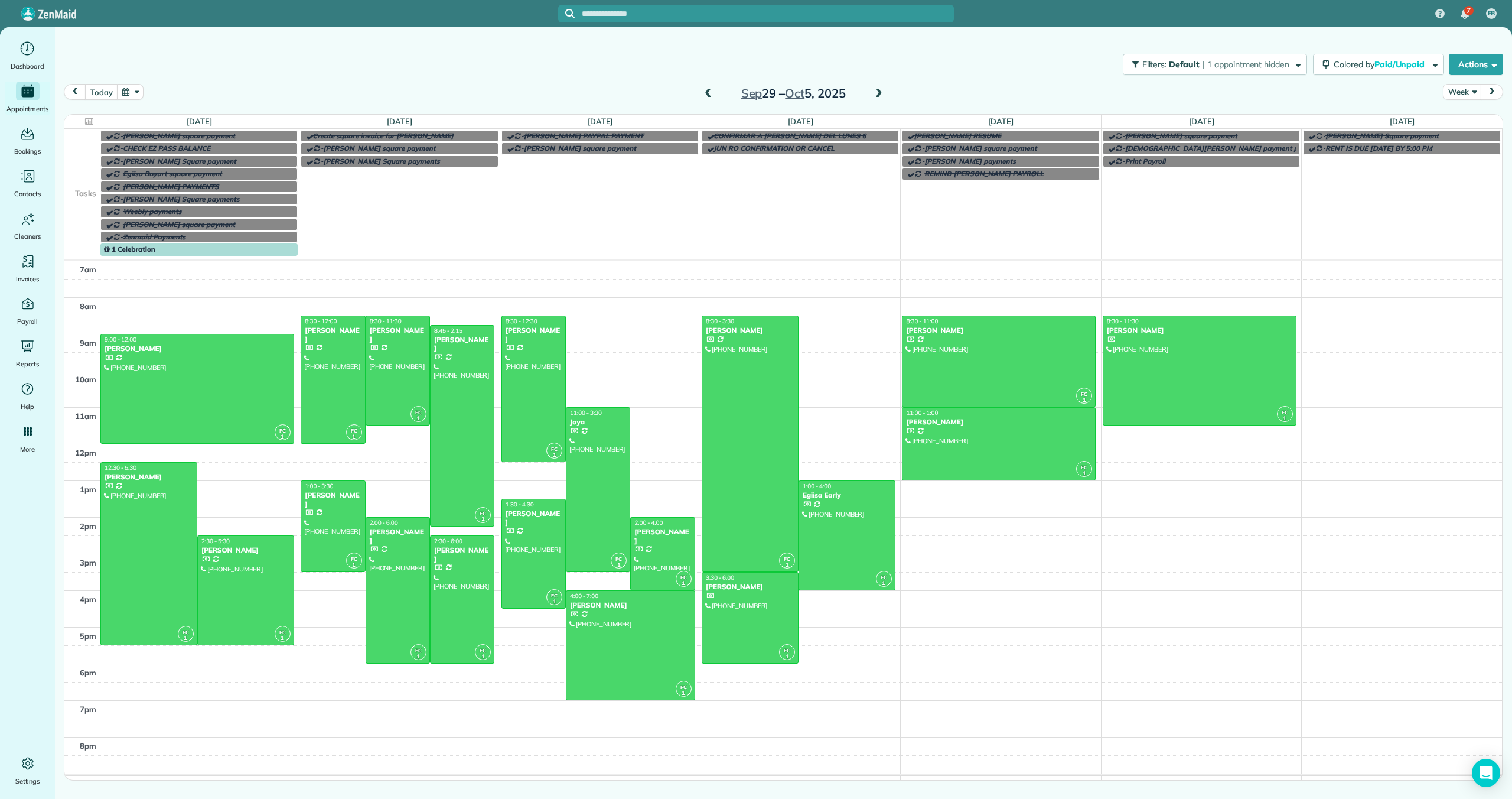
click at [880, 96] on span at bounding box center [878, 94] width 13 height 11
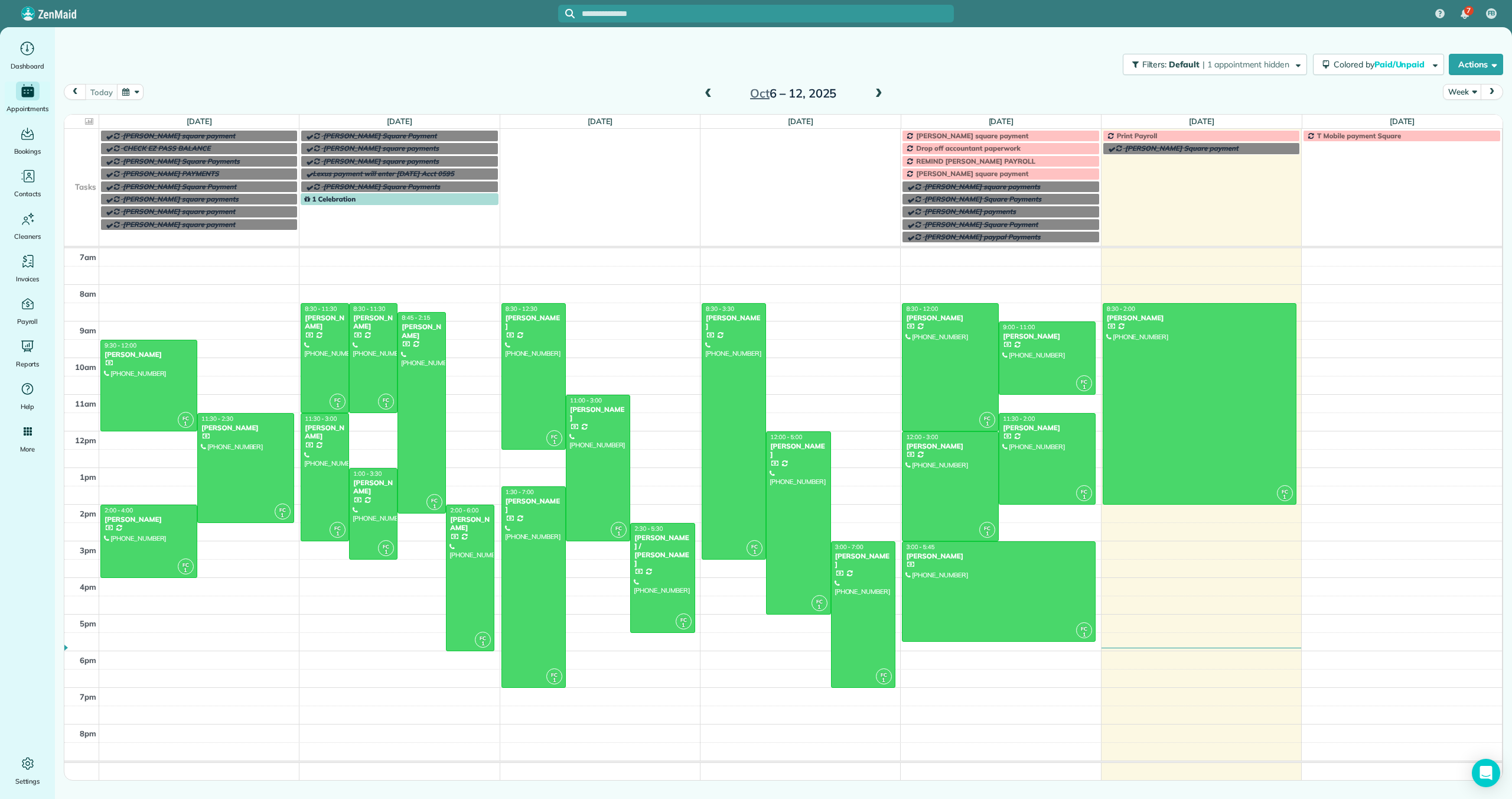
click at [880, 85] on div "Oct 6 – 12, 2025" at bounding box center [793, 93] width 189 height 19
click at [877, 92] on span at bounding box center [878, 94] width 13 height 11
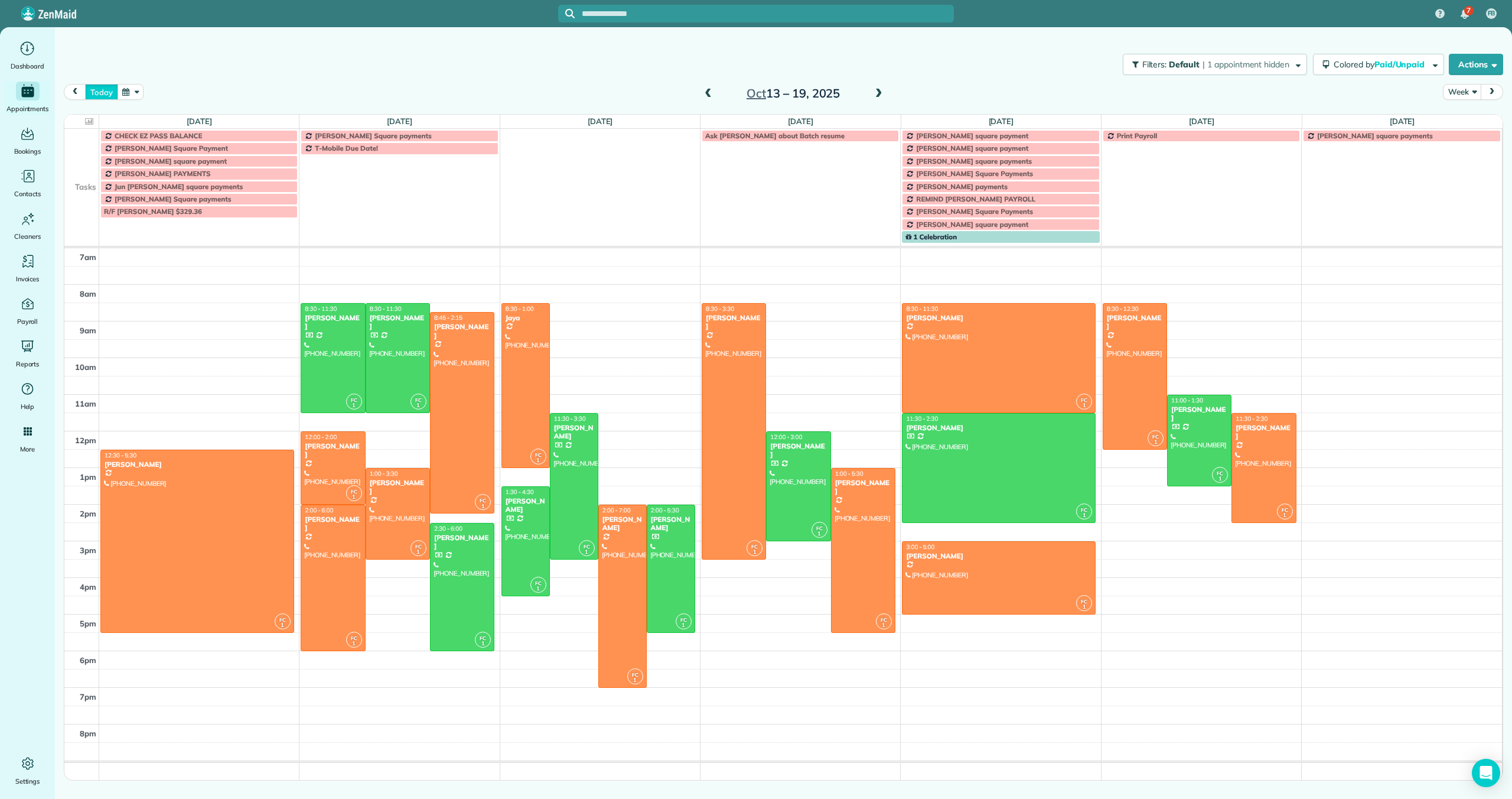
click at [95, 99] on button "today" at bounding box center [101, 92] width 32 height 16
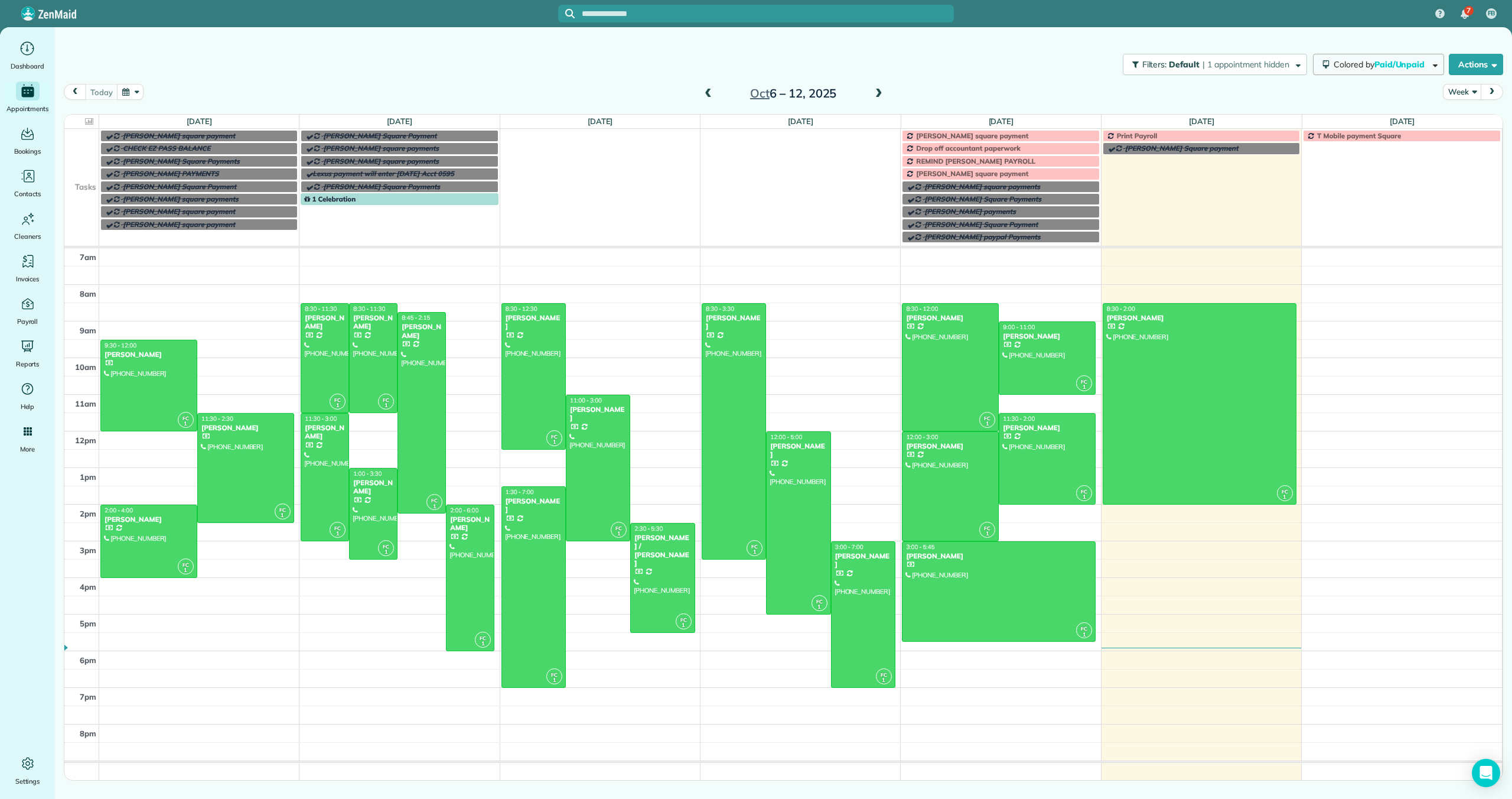
click at [1351, 68] on span "Colored by Paid/Unpaid" at bounding box center [1381, 64] width 95 height 11
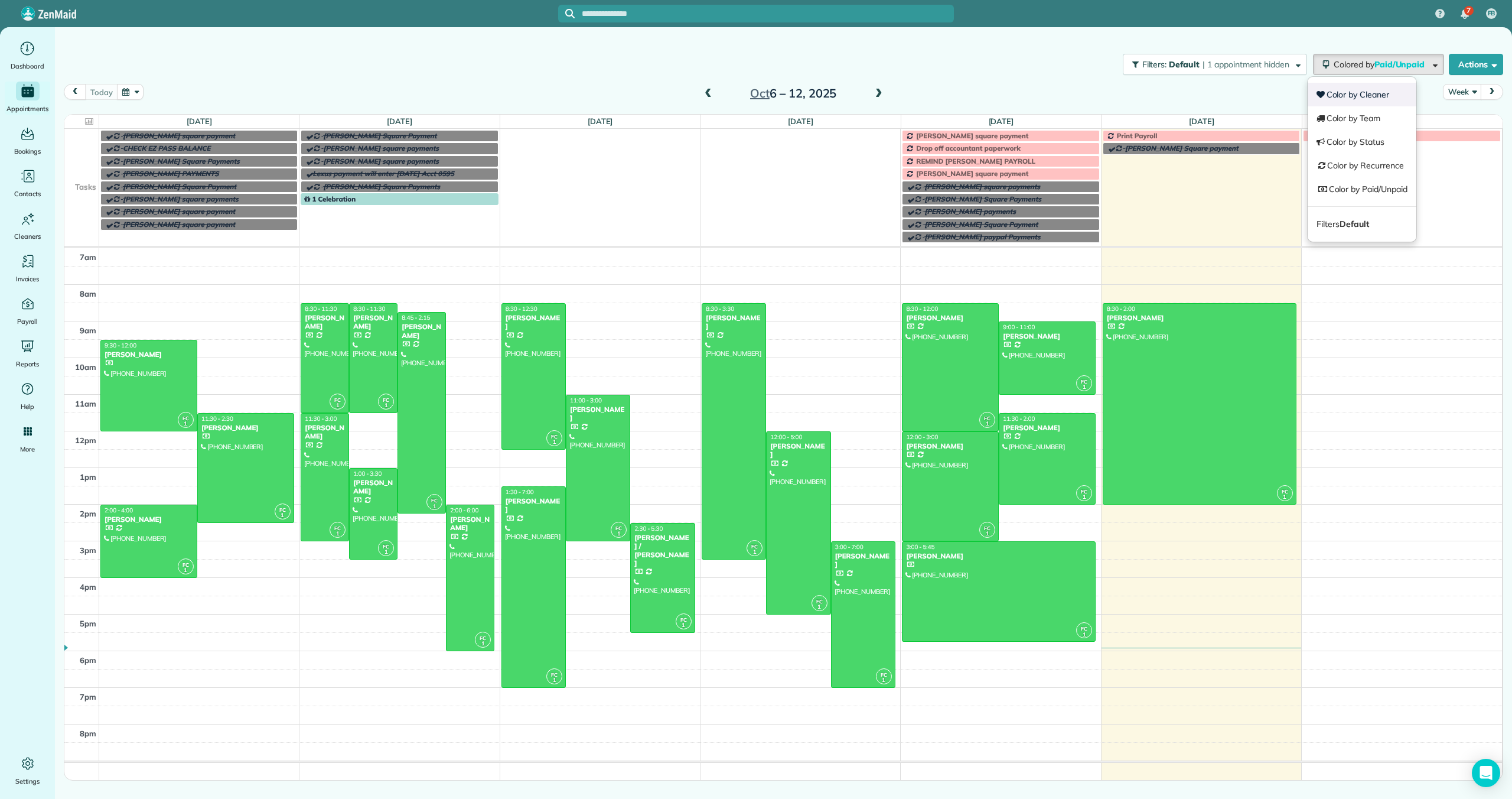
click at [1355, 88] on link "Color by Cleaner" at bounding box center [1361, 94] width 109 height 23
